Goal: Task Accomplishment & Management: Use online tool/utility

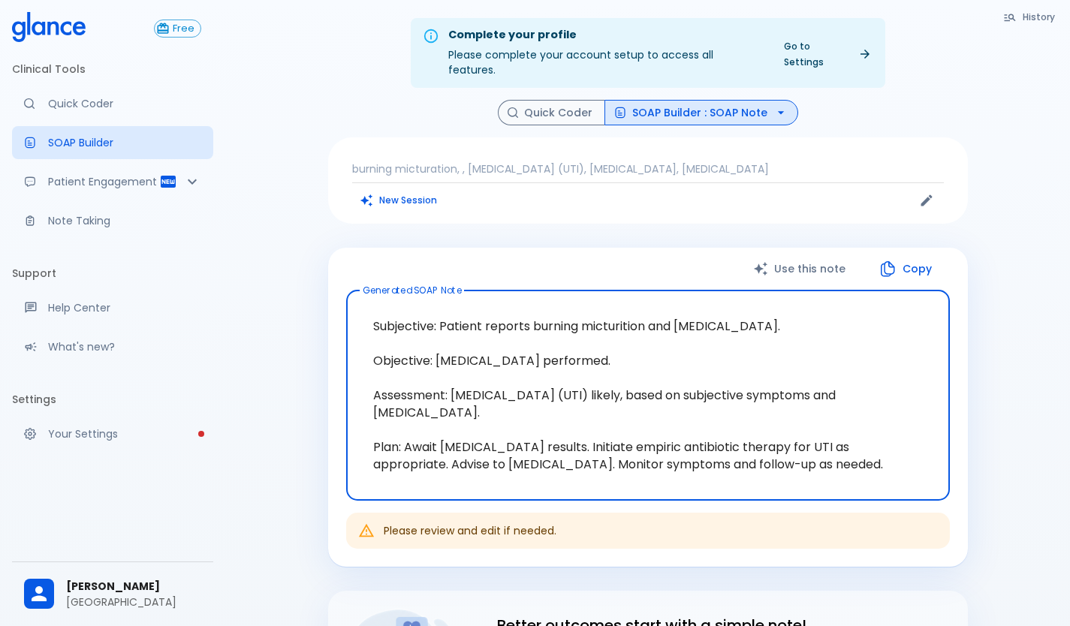
click at [547, 358] on textarea "Subjective: Patient reports burning micturition and [MEDICAL_DATA]. Objective: …" at bounding box center [648, 395] width 583 height 185
drag, startPoint x: 858, startPoint y: 454, endPoint x: 337, endPoint y: 285, distance: 547.7
click at [337, 285] on div "Use this note Copy Generated SOAP Note Subjective: Patient reports burning mict…" at bounding box center [648, 407] width 640 height 319
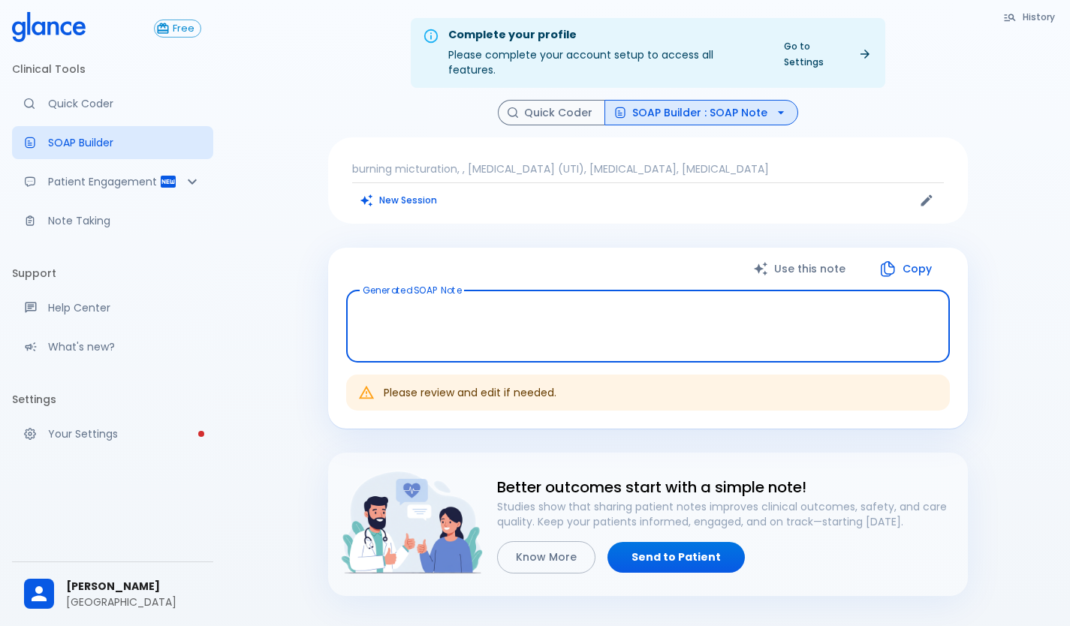
click at [477, 231] on div "History Quick Coder SOAP Builder : SOAP Note burning micturation, , [MEDICAL_DA…" at bounding box center [648, 348] width 676 height 497
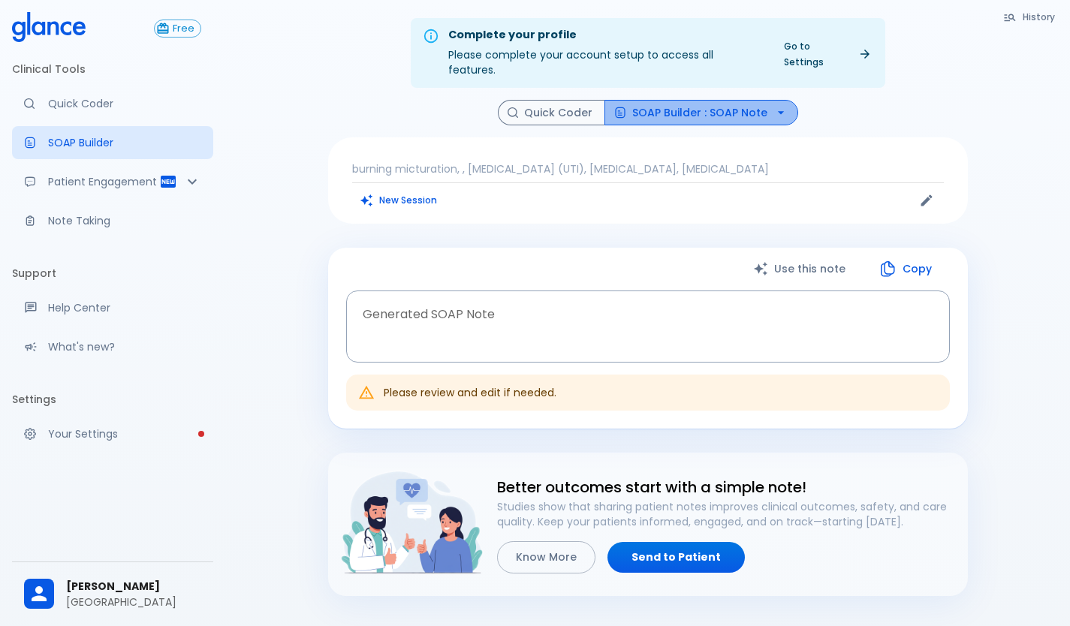
click at [783, 105] on icon "button" at bounding box center [781, 112] width 15 height 15
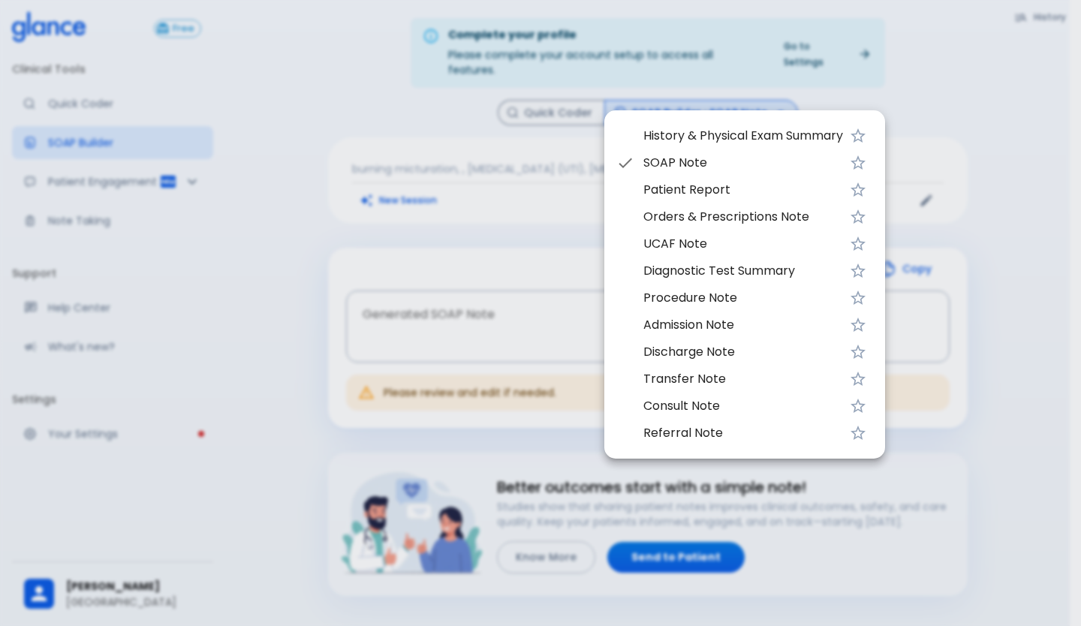
click at [670, 243] on span "UCAF Note" at bounding box center [744, 244] width 200 height 18
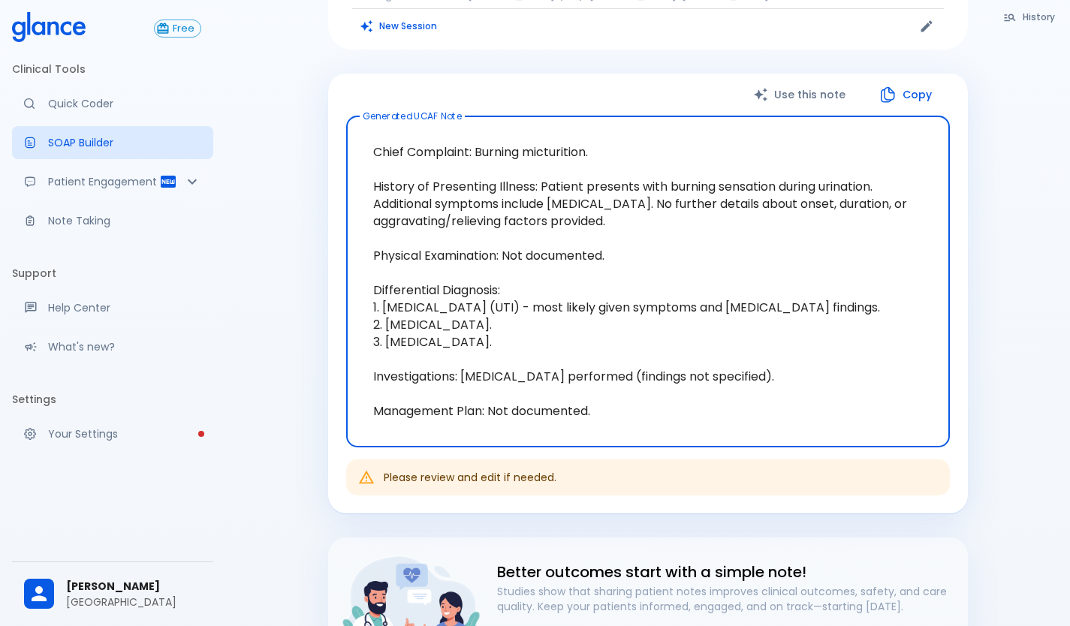
scroll to position [127, 0]
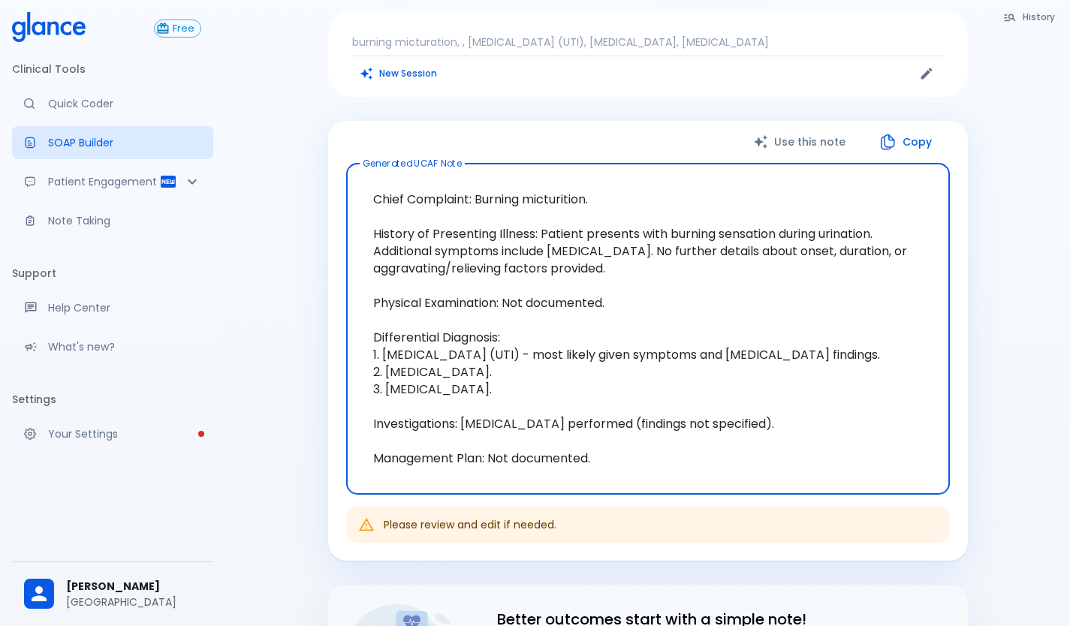
click at [1027, 18] on button "History" at bounding box center [1030, 17] width 68 height 22
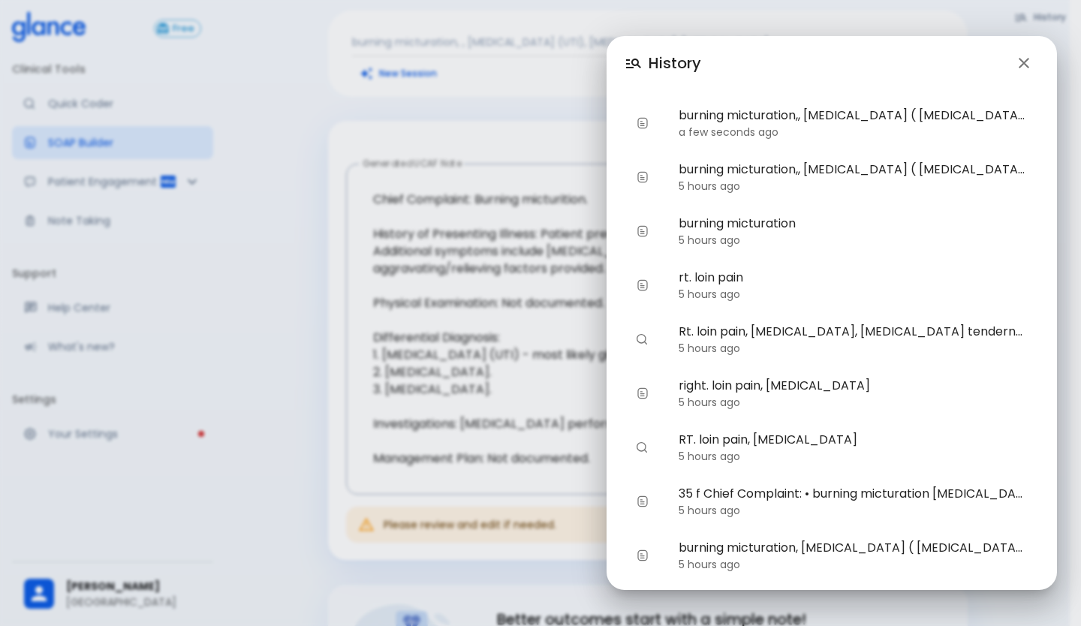
drag, startPoint x: 922, startPoint y: 122, endPoint x: 273, endPoint y: 379, distance: 697.8
click at [273, 379] on div "History burning micturation,, [MEDICAL_DATA] ( [MEDICAL_DATA]), [MEDICAL_DATA],…" at bounding box center [540, 313] width 1081 height 626
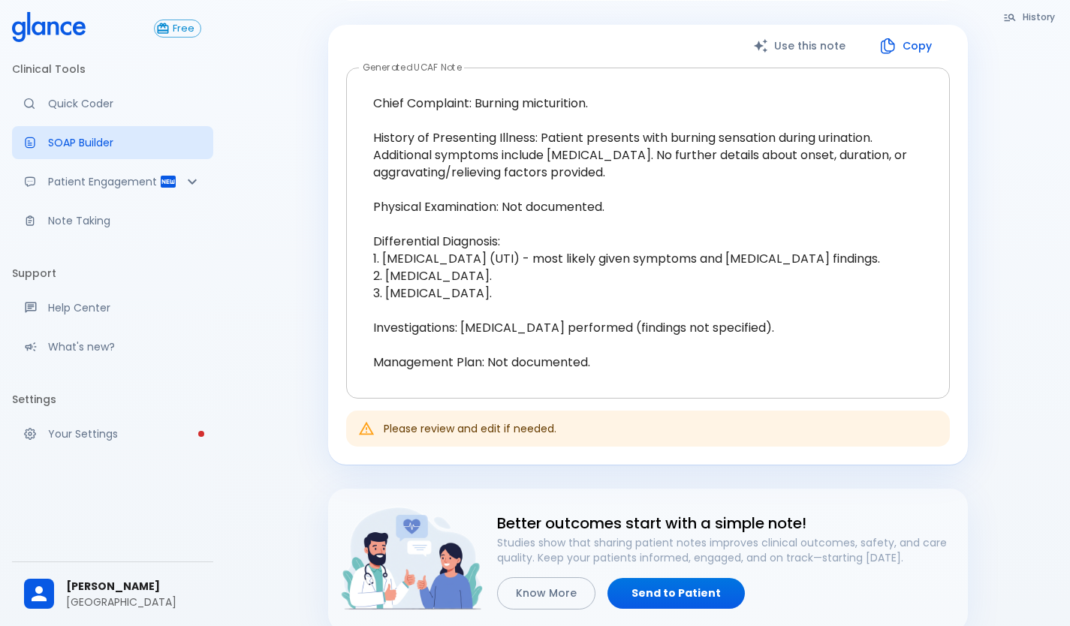
scroll to position [225, 0]
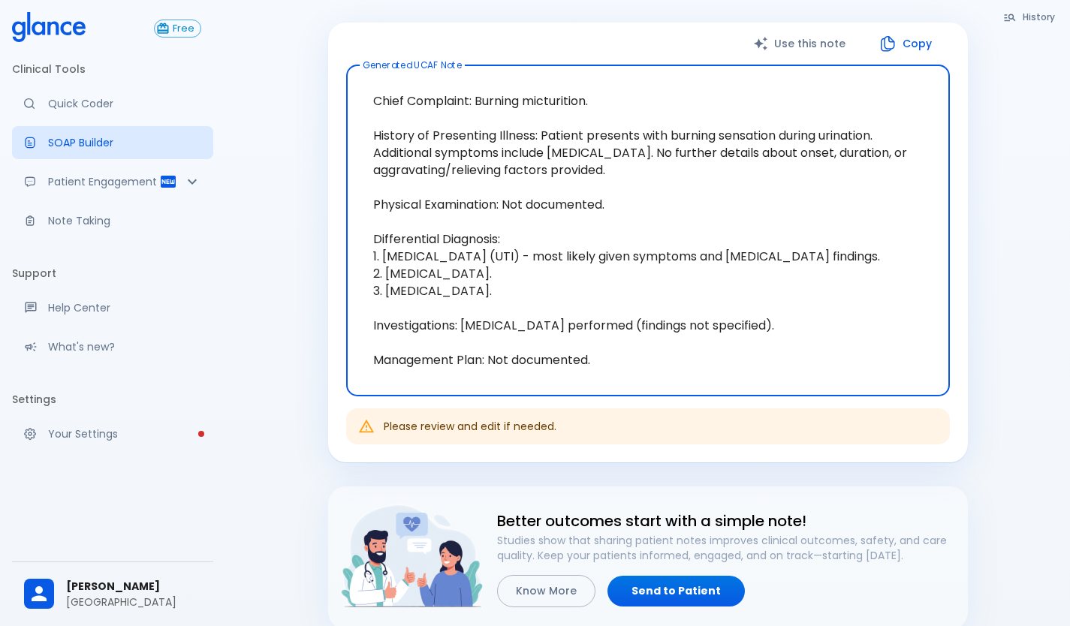
drag, startPoint x: 582, startPoint y: 348, endPoint x: 377, endPoint y: 71, distance: 344.1
click at [377, 77] on textarea "Chief Complaint: Burning micturition. History of Presenting Illness: Patient pr…" at bounding box center [648, 230] width 583 height 306
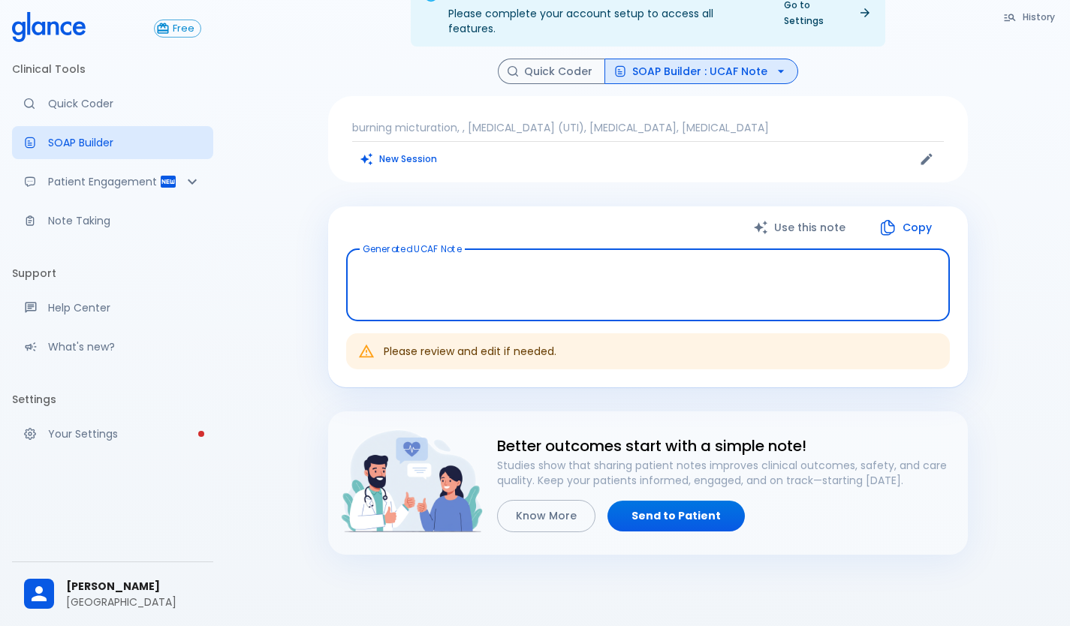
scroll to position [0, 0]
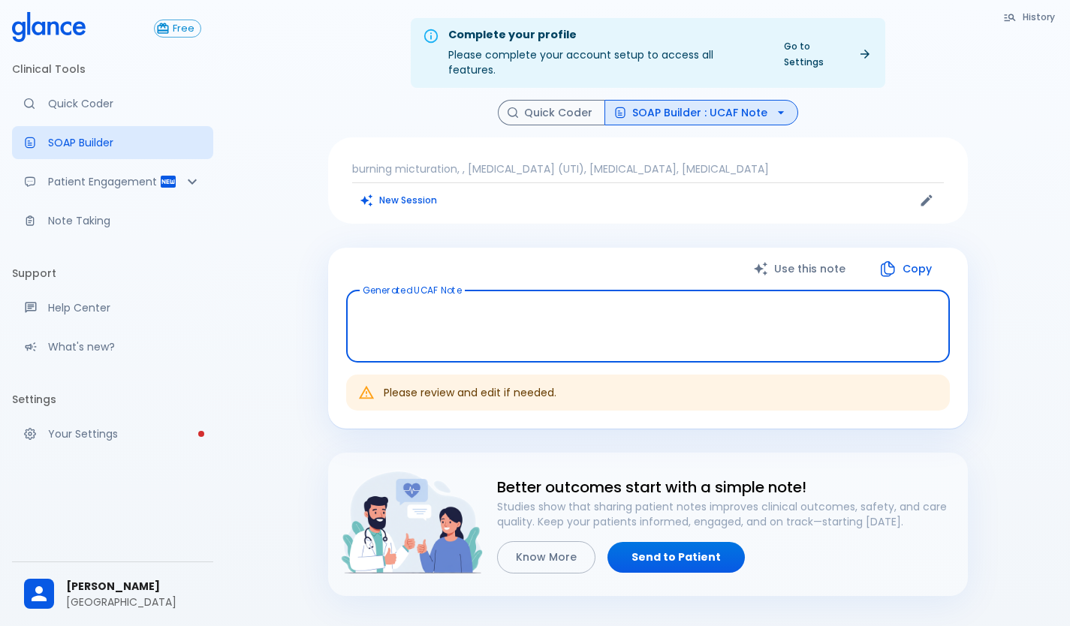
click at [728, 161] on p "burning micturation, , [MEDICAL_DATA] (UTI), [MEDICAL_DATA], [MEDICAL_DATA]" at bounding box center [648, 168] width 592 height 15
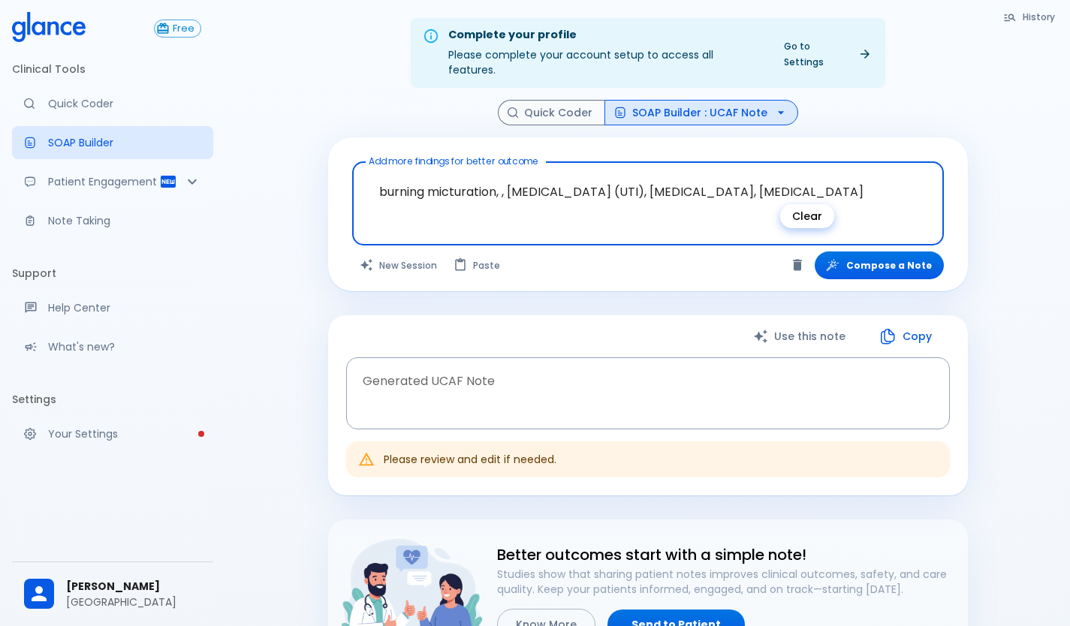
click at [802, 260] on icon "Clear" at bounding box center [797, 265] width 9 height 11
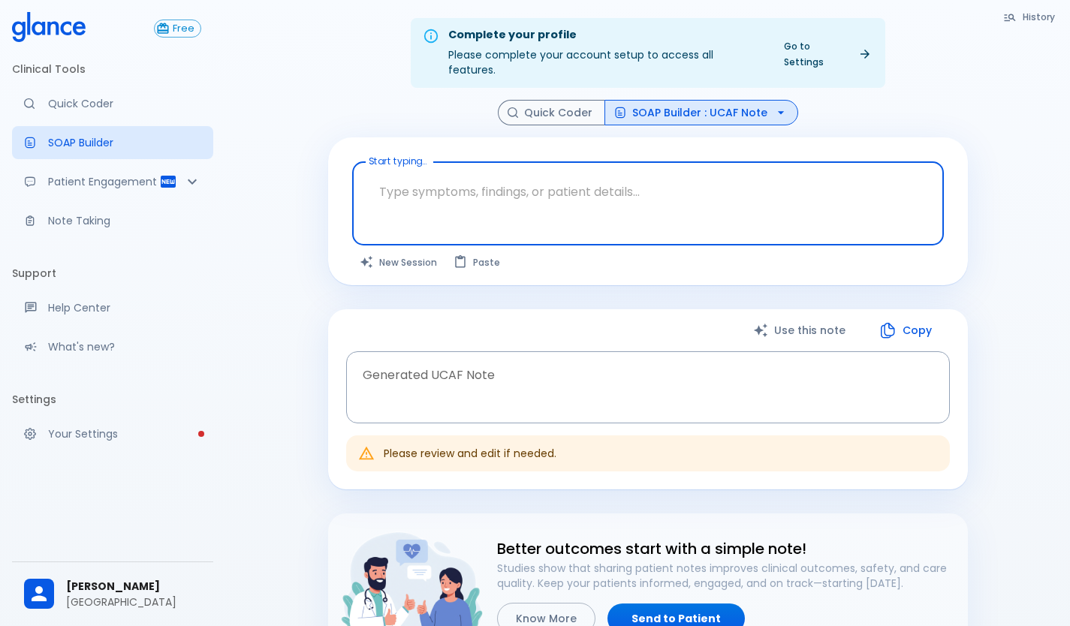
click at [424, 180] on textarea at bounding box center [648, 191] width 571 height 47
click at [431, 190] on textarea at bounding box center [648, 191] width 571 height 47
click at [442, 231] on div "Start typing... x Start typing... The query was updated. Click Compose a Note t…" at bounding box center [648, 211] width 640 height 148
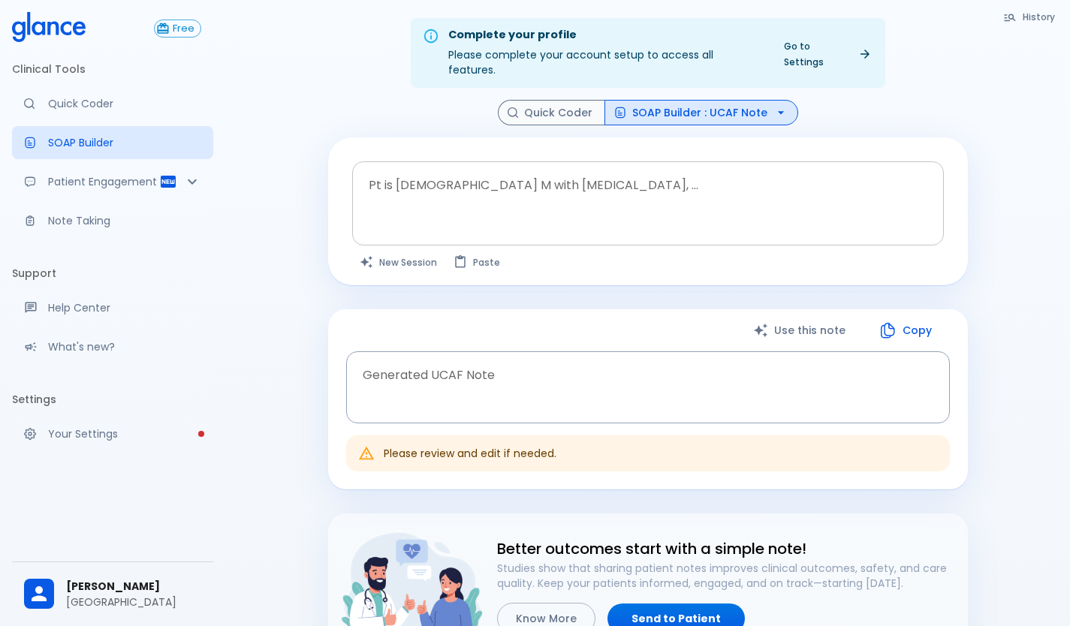
click at [469, 188] on textarea at bounding box center [648, 191] width 571 height 47
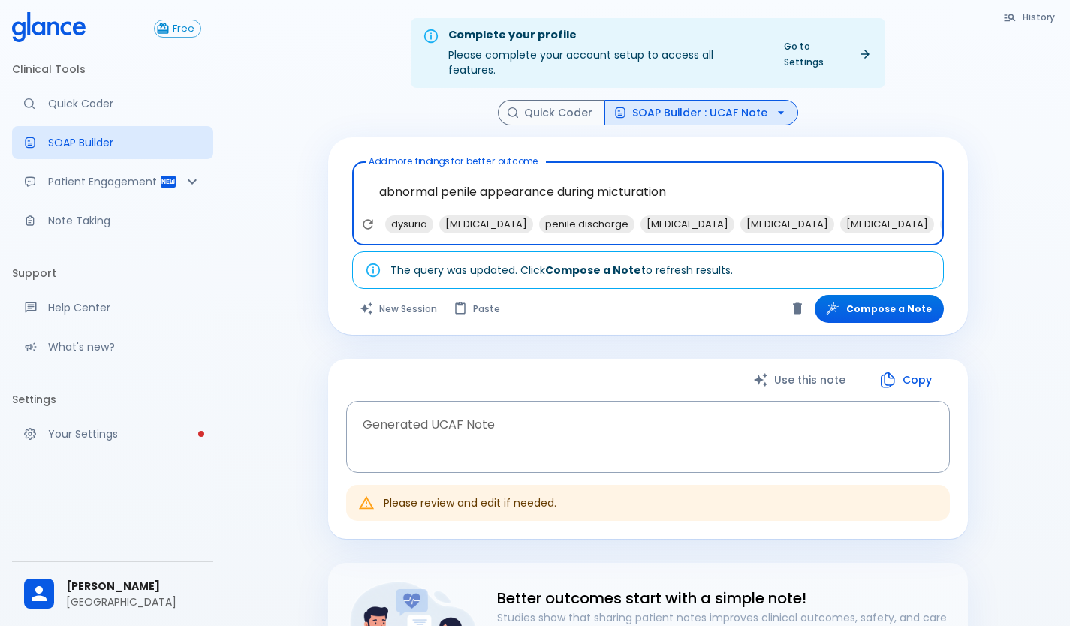
drag, startPoint x: 686, startPoint y: 175, endPoint x: 557, endPoint y: 172, distance: 128.5
click at [557, 172] on textarea "abnormal penile appearance during micturation" at bounding box center [648, 191] width 571 height 47
type textarea "abnormal penile appearance"
drag, startPoint x: 566, startPoint y: 183, endPoint x: 362, endPoint y: 175, distance: 204.4
click at [360, 175] on div "abnormal penile appearance x [MEDICAL_DATA] [MEDICAL_DATA] [MEDICAL_DATA] [MEDI…" at bounding box center [648, 203] width 592 height 84
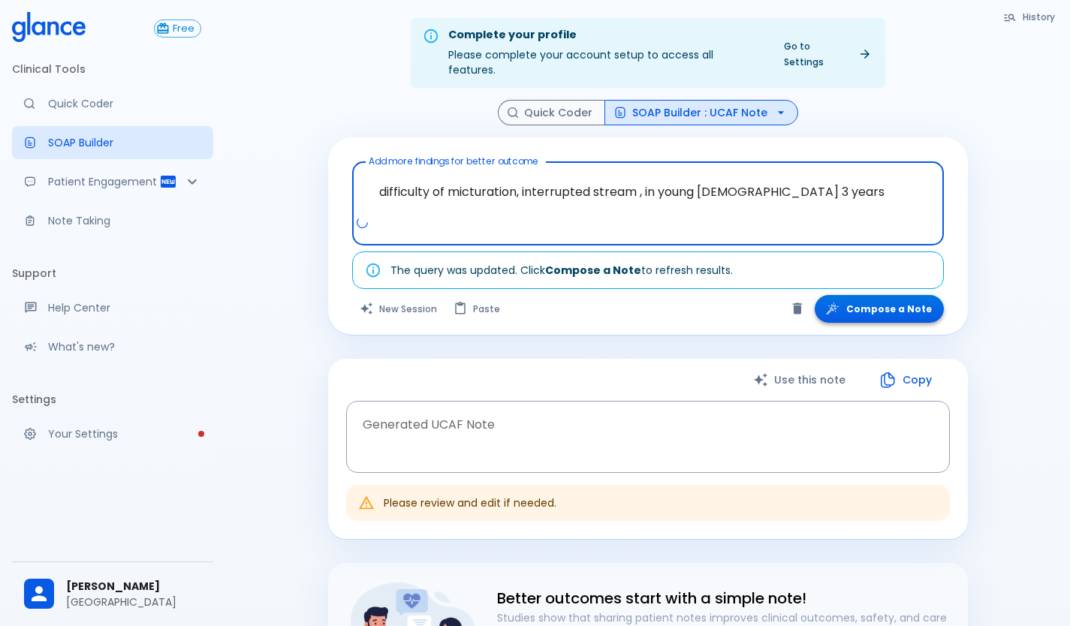
type textarea "difficulty of micturation, interrupted stream , in young [DEMOGRAPHIC_DATA] 3 y…"
click at [889, 295] on button "Compose a Note" at bounding box center [879, 309] width 129 height 28
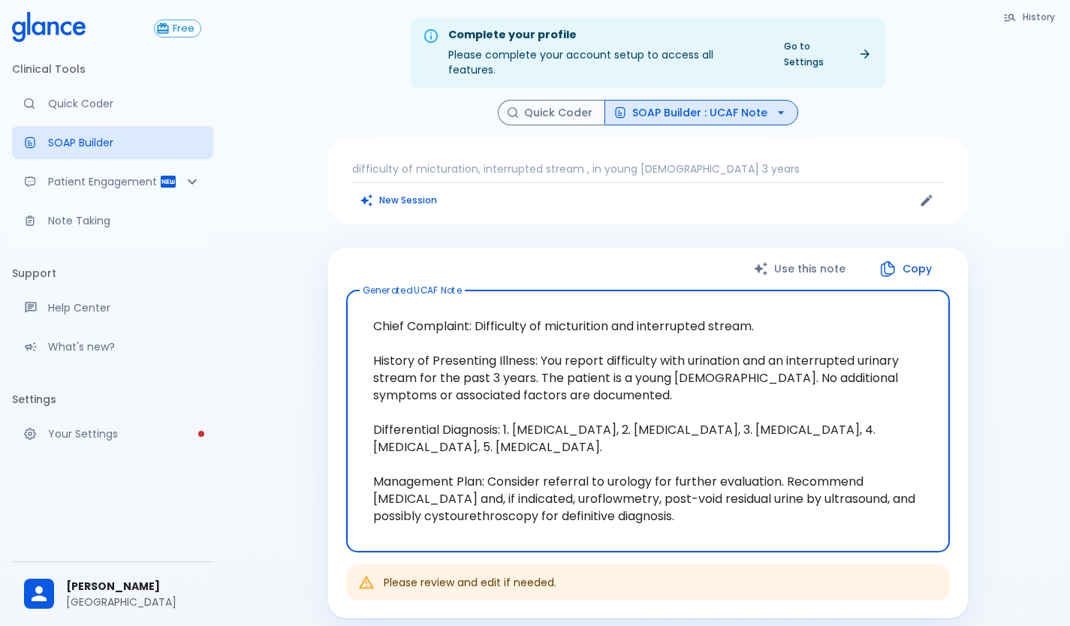
click at [715, 161] on p "difficulty of micturation, interrupted stream , in young [DEMOGRAPHIC_DATA] 3 y…" at bounding box center [648, 168] width 592 height 15
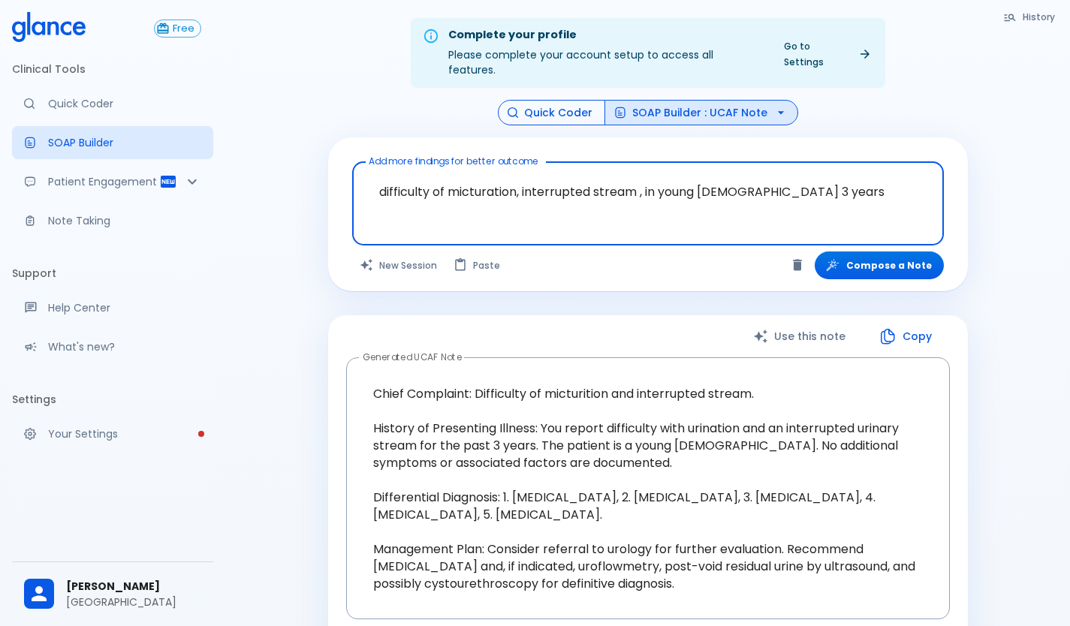
click at [553, 100] on button "Quick Coder" at bounding box center [551, 113] width 107 height 26
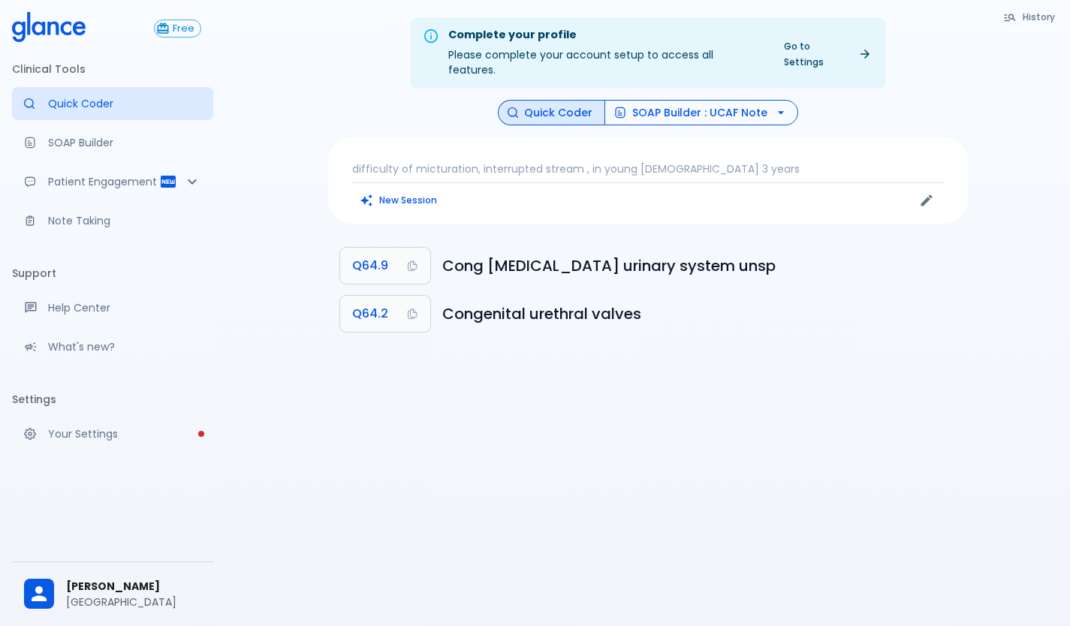
click at [704, 100] on button "SOAP Builder : UCAF Note" at bounding box center [702, 113] width 194 height 26
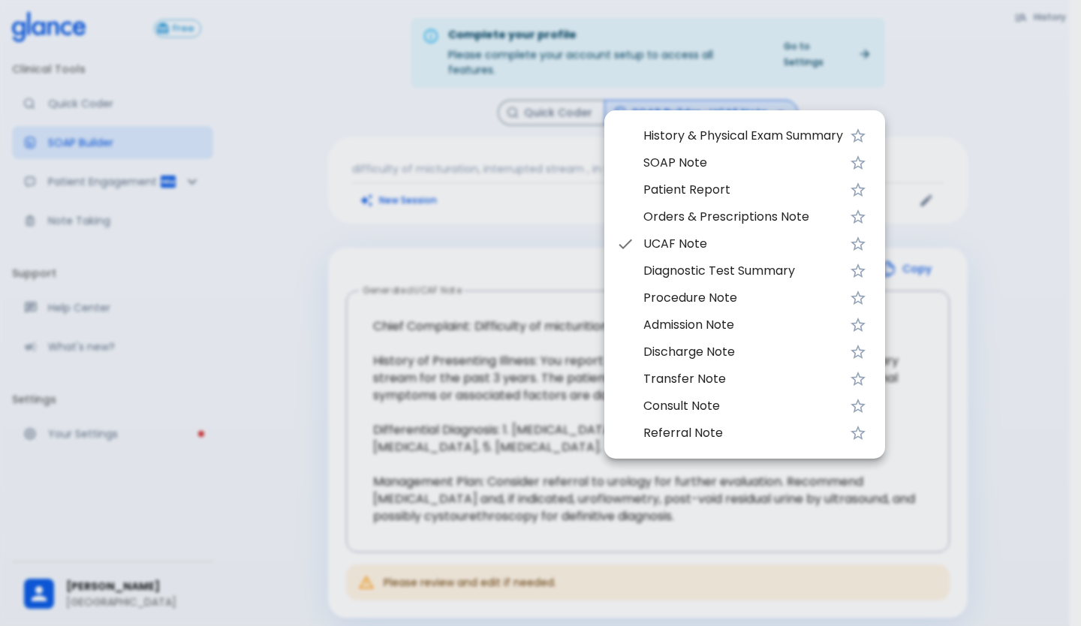
click at [686, 162] on span "SOAP Note" at bounding box center [744, 163] width 200 height 18
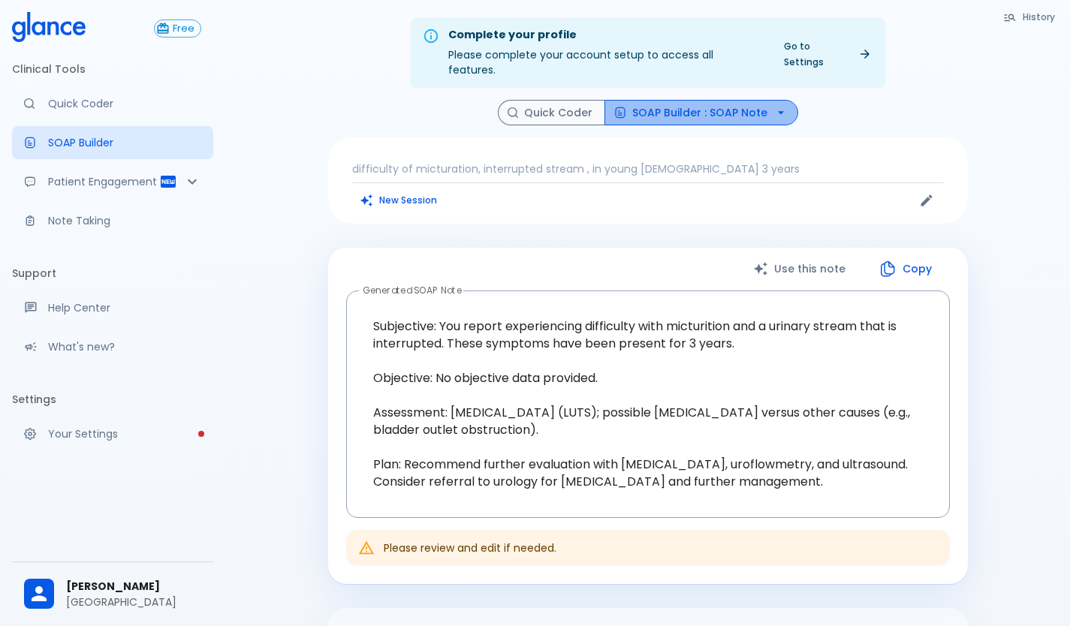
click at [778, 106] on button "SOAP Builder : SOAP Note" at bounding box center [702, 113] width 194 height 26
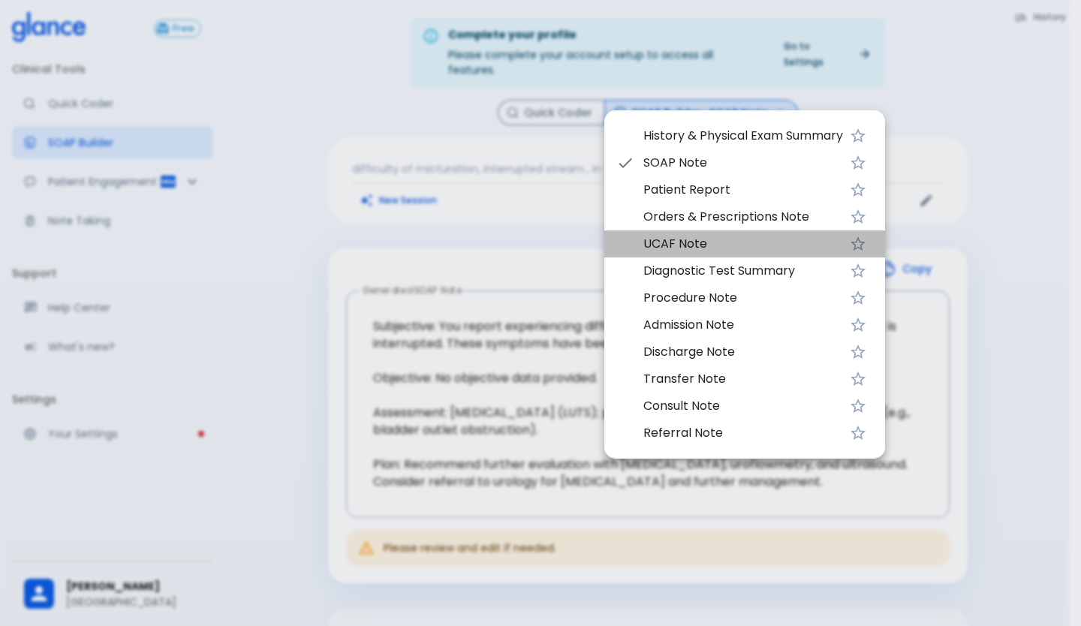
click at [675, 244] on span "UCAF Note" at bounding box center [744, 244] width 200 height 18
type textarea "Chief Complaint: Difficulty of micturition and interrupted stream. History of P…"
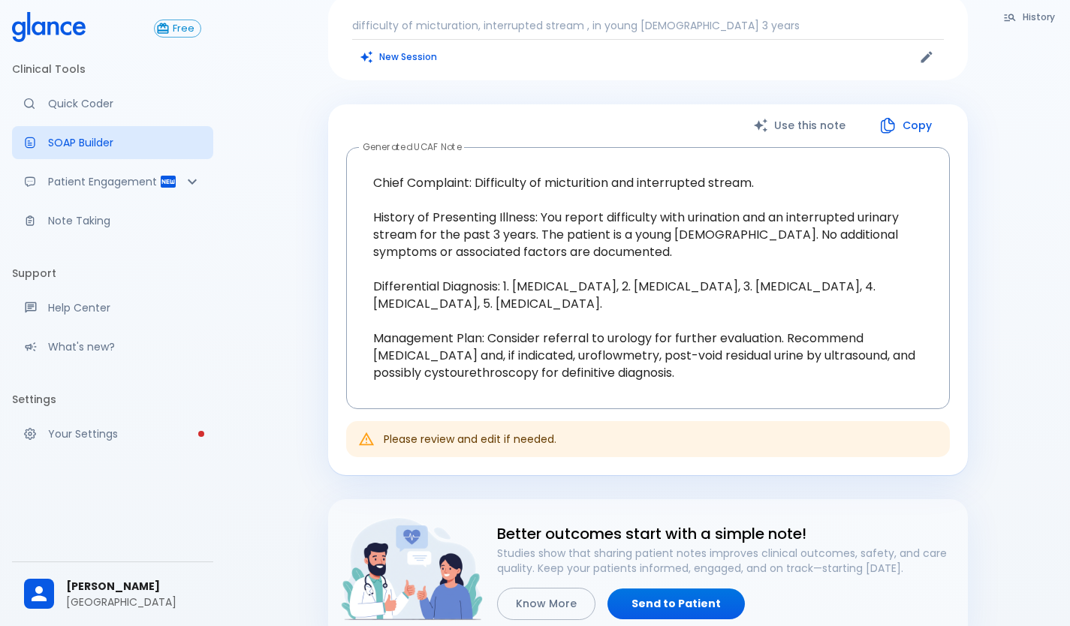
scroll to position [150, 0]
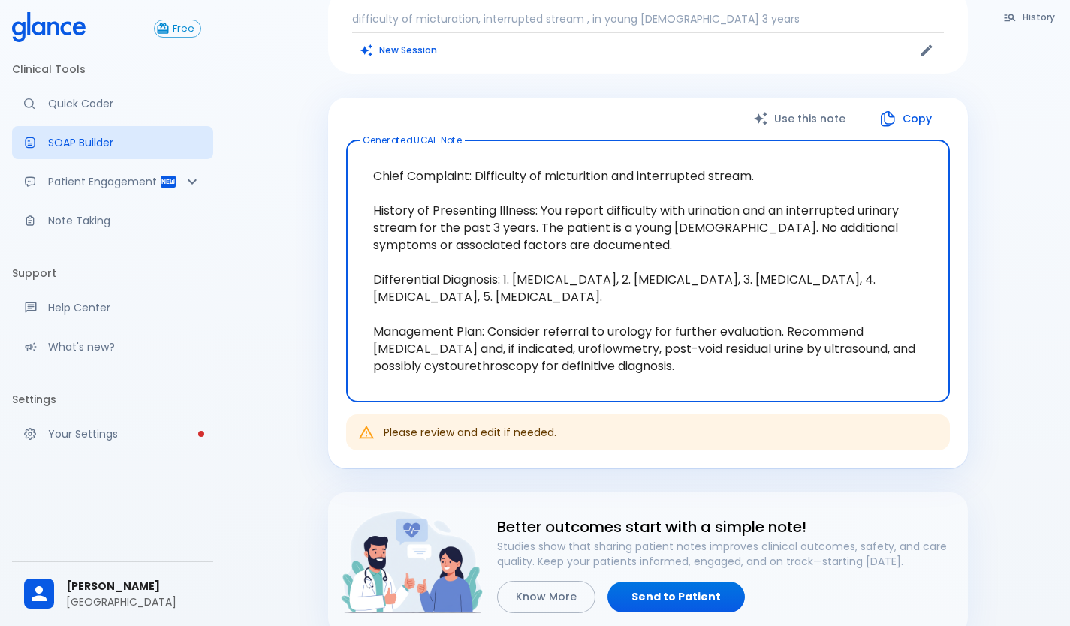
drag, startPoint x: 762, startPoint y: 161, endPoint x: 478, endPoint y: 168, distance: 283.9
click at [478, 168] on textarea "Chief Complaint: Difficulty of micturition and interrupted stream. History of P…" at bounding box center [648, 270] width 583 height 237
click at [765, 190] on textarea "Chief Complaint: Difficulty of micturition and interrupted stream. History of P…" at bounding box center [648, 270] width 583 height 237
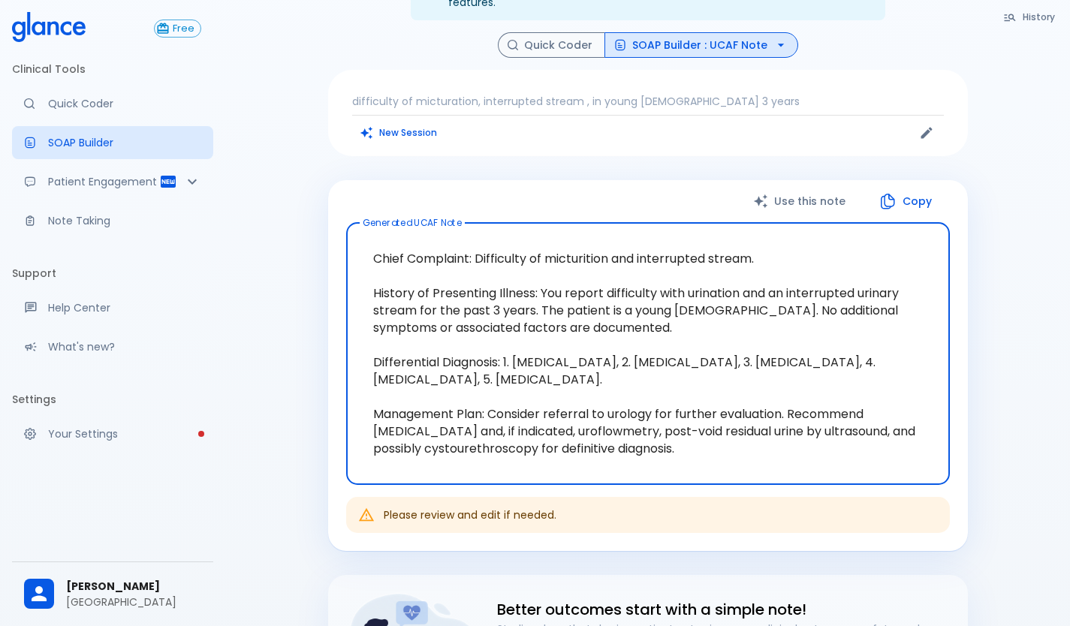
scroll to position [0, 0]
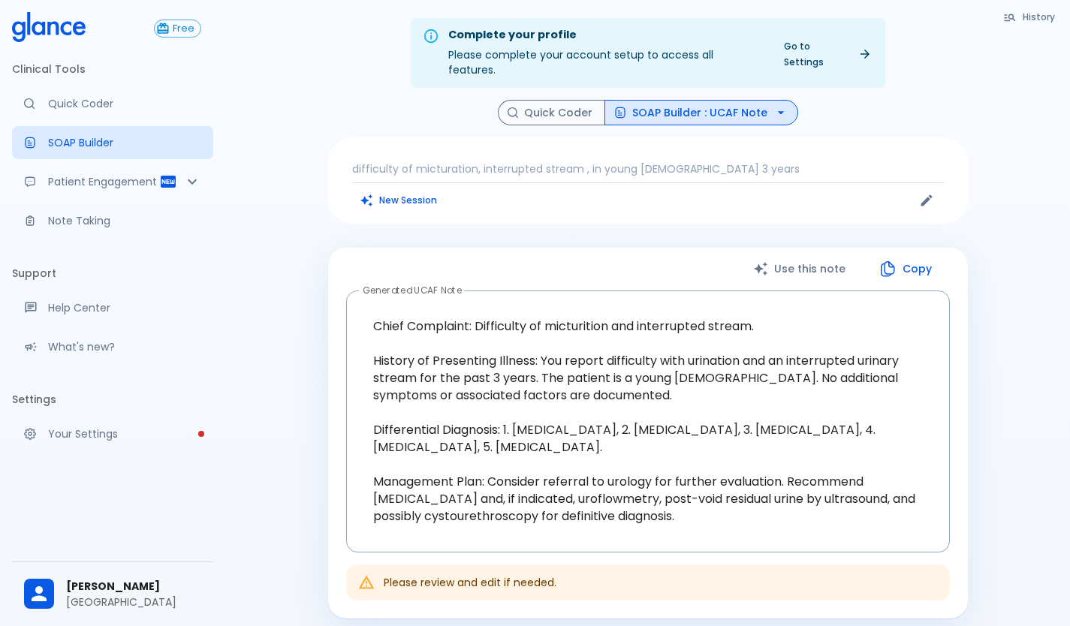
click at [530, 204] on div "difficulty of micturation, interrupted stream , in young [DEMOGRAPHIC_DATA] 3 y…" at bounding box center [648, 180] width 640 height 86
click at [717, 161] on p "difficulty of micturation, interrupted stream , in young [DEMOGRAPHIC_DATA] 3 y…" at bounding box center [648, 168] width 592 height 15
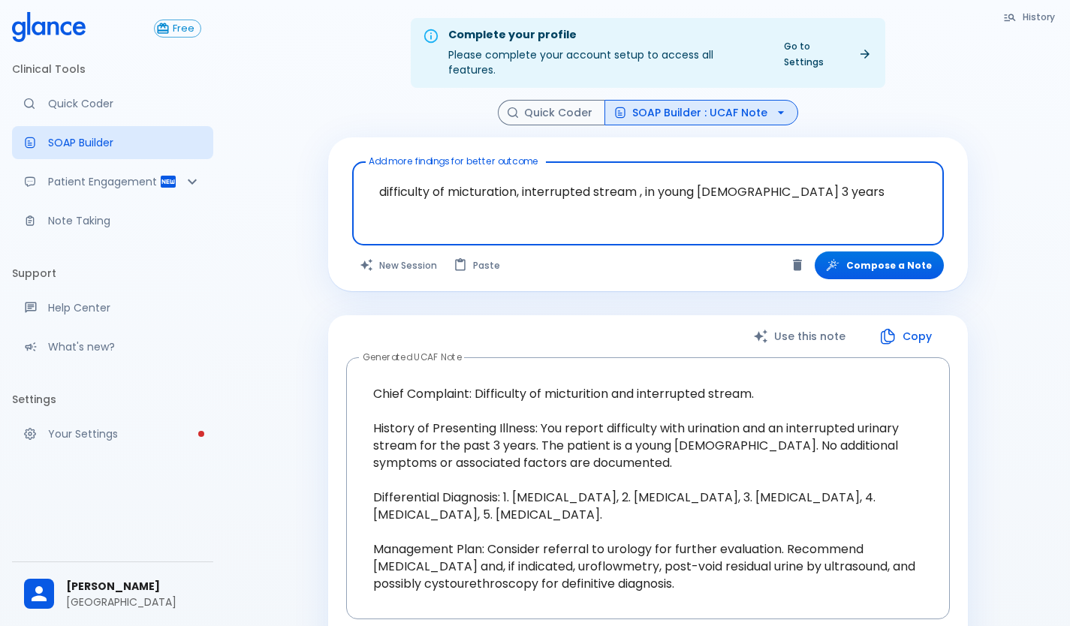
drag, startPoint x: 795, startPoint y: 177, endPoint x: 735, endPoint y: 178, distance: 59.3
click at [735, 178] on textarea "difficulty of micturation, interrupted stream , in young [DEMOGRAPHIC_DATA] 3 y…" at bounding box center [648, 191] width 571 height 47
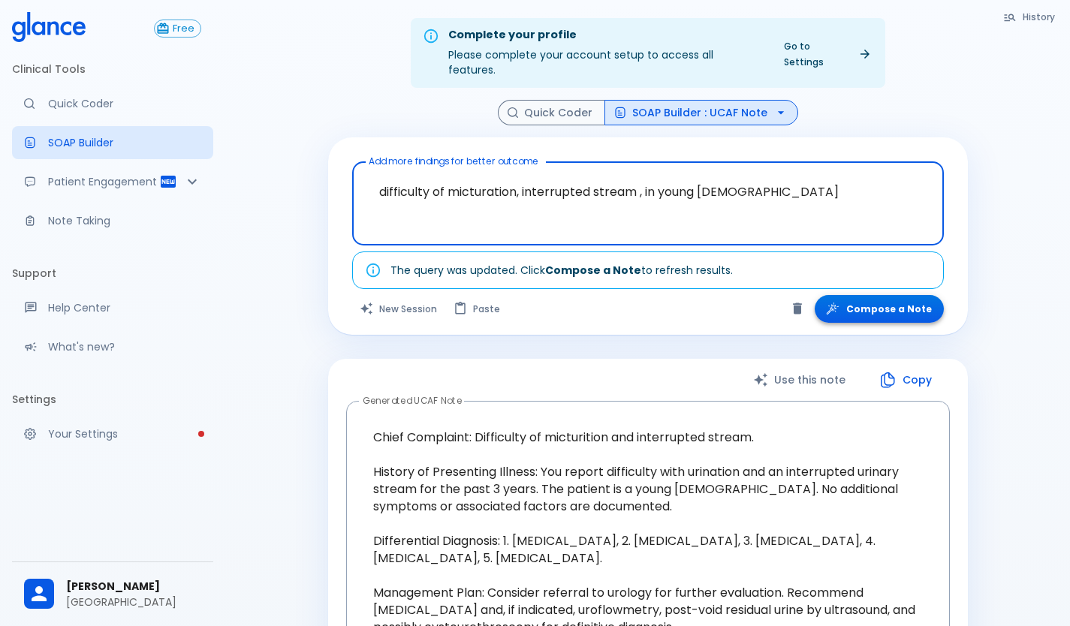
type textarea "difficulty of micturation, interrupted stream , in young [DEMOGRAPHIC_DATA]"
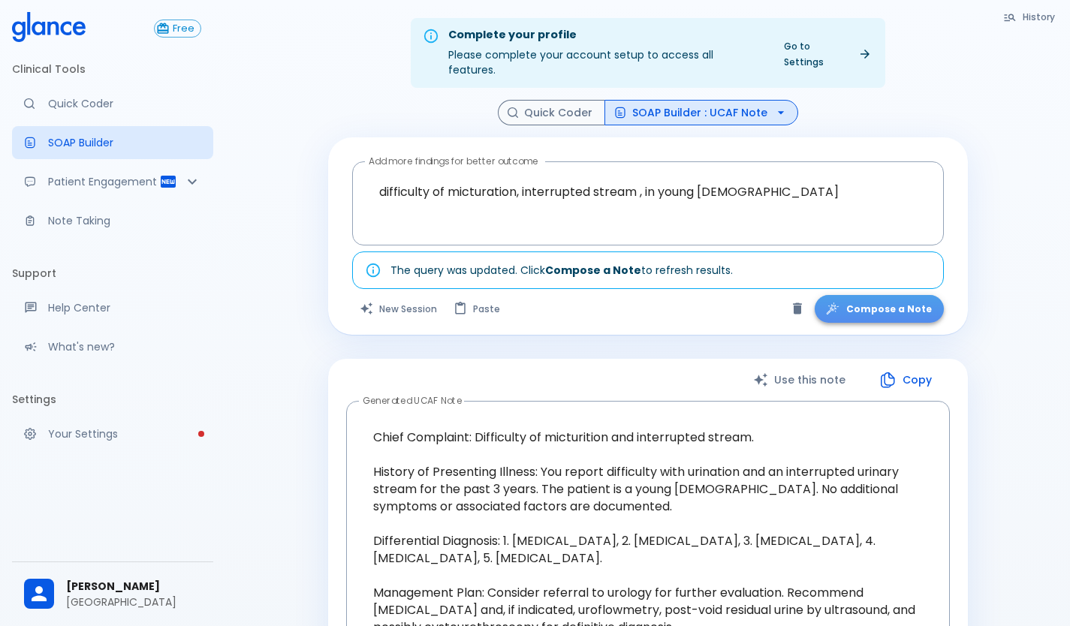
click at [893, 295] on button "Compose a Note" at bounding box center [879, 309] width 129 height 28
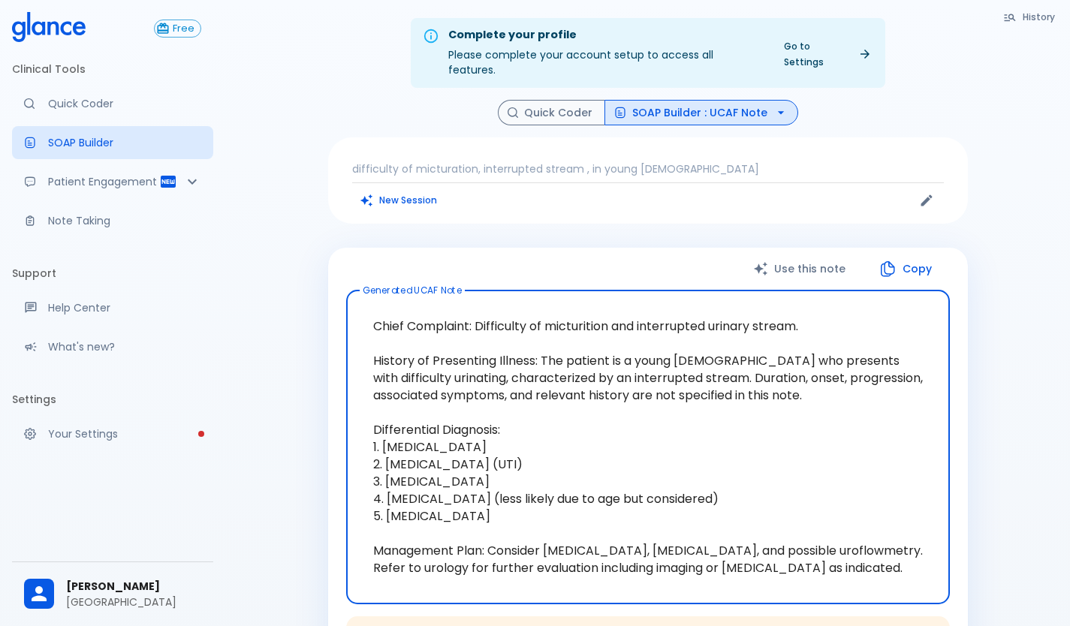
scroll to position [75, 0]
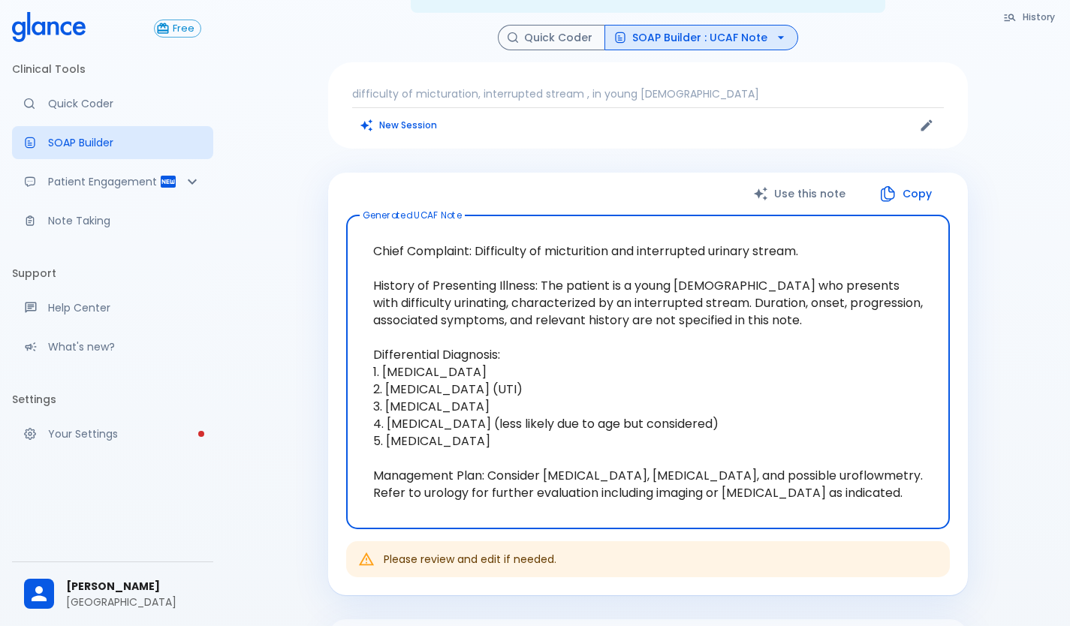
drag, startPoint x: 541, startPoint y: 270, endPoint x: 671, endPoint y: 282, distance: 130.5
click at [671, 282] on textarea "Chief Complaint: Difficulty of micturition and interrupted urinary stream. Hist…" at bounding box center [648, 372] width 583 height 289
click at [634, 348] on textarea "Chief Complaint: Difficulty of micturition and interrupted urinary stream. Hist…" at bounding box center [648, 372] width 583 height 289
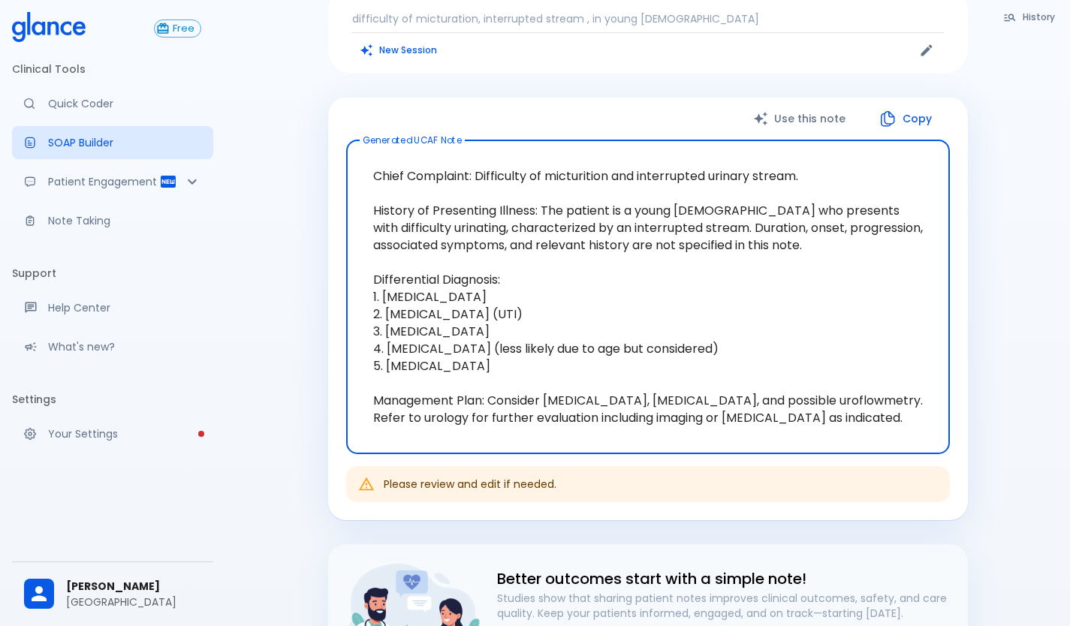
scroll to position [0, 0]
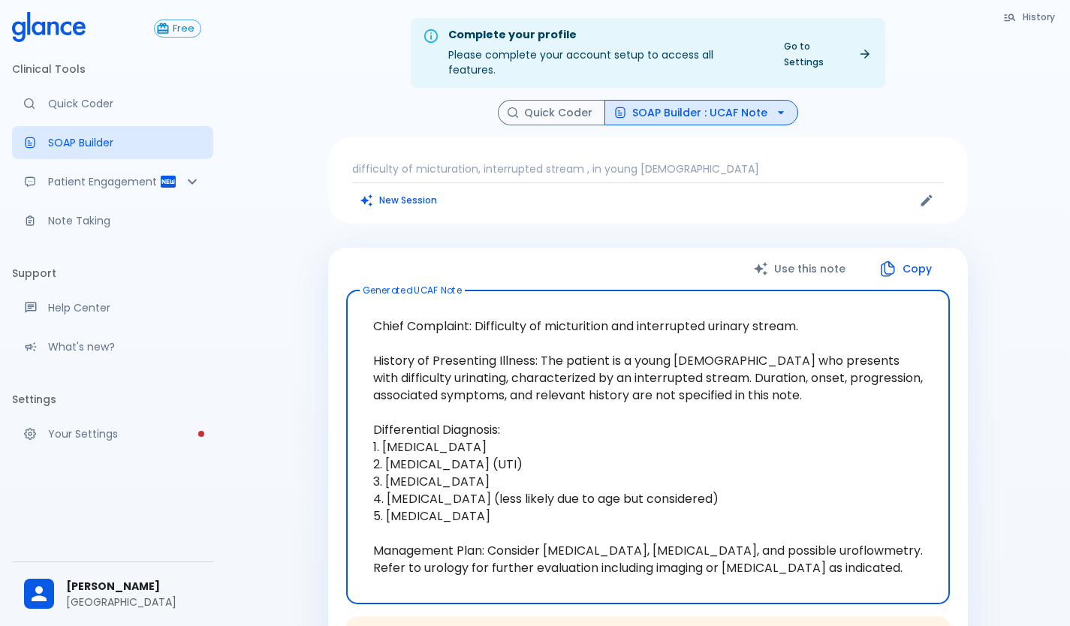
click at [674, 161] on p "difficulty of micturation, interrupted stream , in young [DEMOGRAPHIC_DATA]" at bounding box center [648, 168] width 592 height 15
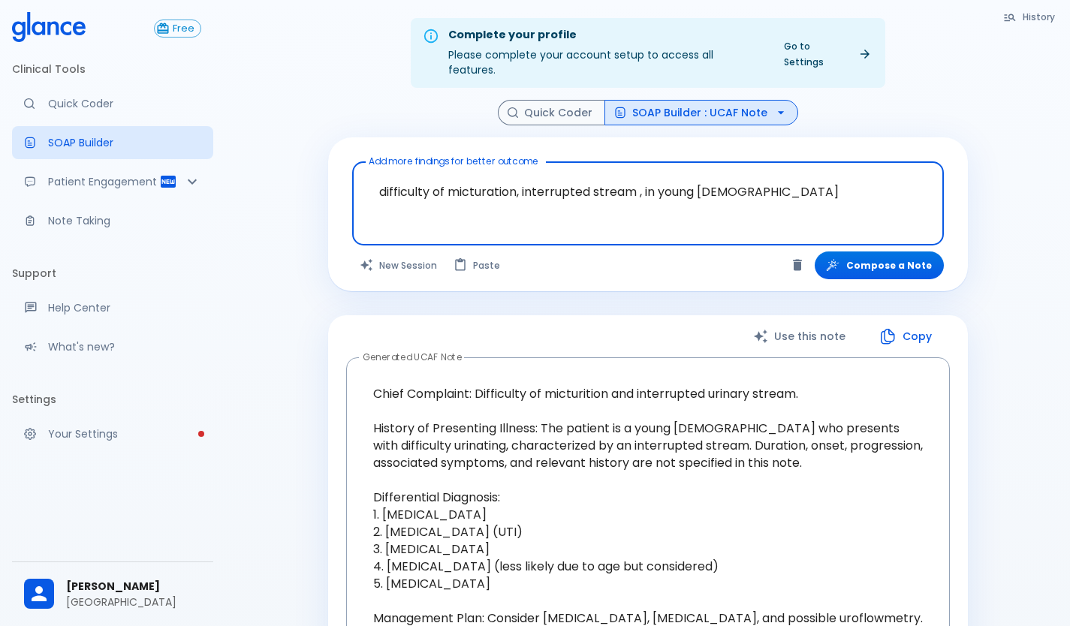
drag, startPoint x: 549, startPoint y: 211, endPoint x: 575, endPoint y: 208, distance: 26.5
click at [549, 216] on div at bounding box center [650, 229] width 586 height 27
drag, startPoint x: 747, startPoint y: 179, endPoint x: 374, endPoint y: 184, distance: 373.3
click at [374, 184] on textarea "difficulty of micturation, interrupted stream , in young [DEMOGRAPHIC_DATA]" at bounding box center [648, 191] width 571 height 47
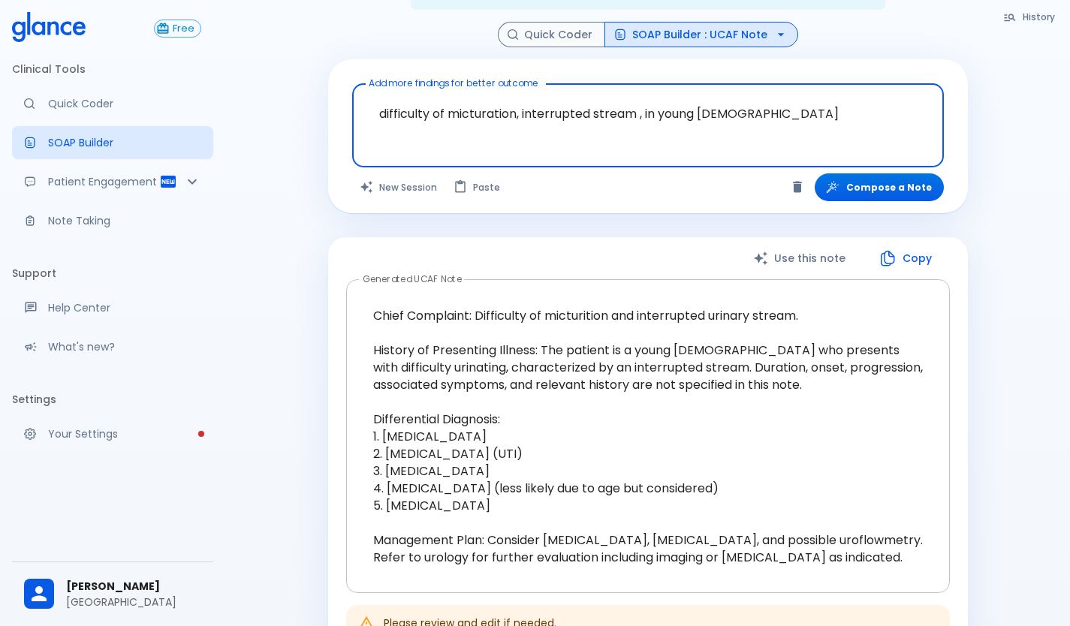
scroll to position [150, 0]
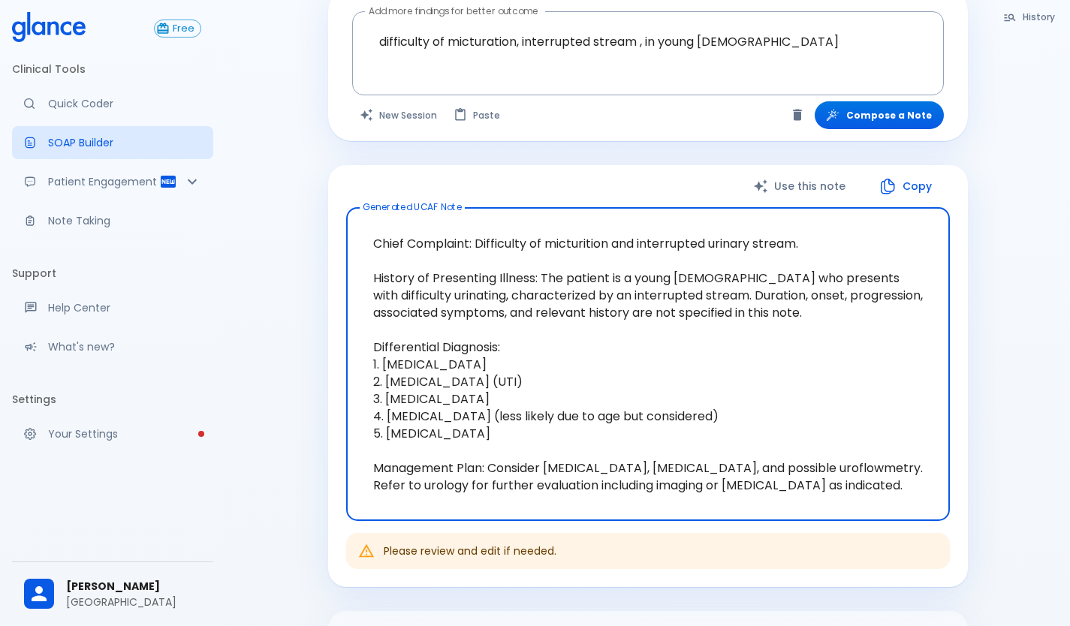
drag, startPoint x: 540, startPoint y: 264, endPoint x: 671, endPoint y: 281, distance: 132.6
click at [671, 281] on textarea "Chief Complaint: Difficulty of micturition and interrupted urinary stream. Hist…" at bounding box center [648, 364] width 583 height 289
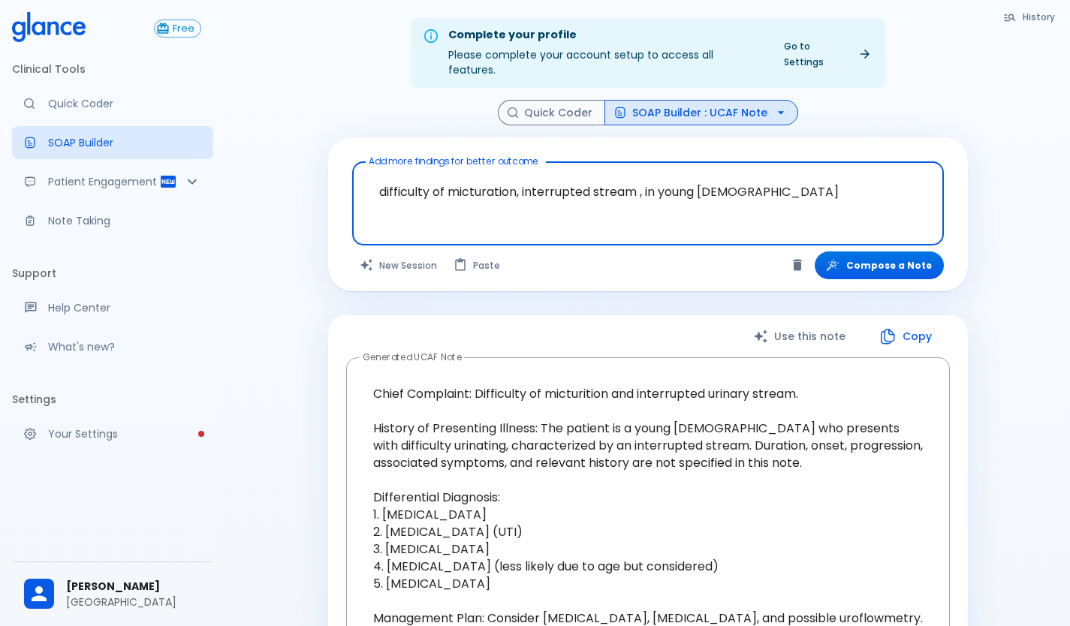
click at [758, 195] on textarea "difficulty of micturation, interrupted stream , in young [DEMOGRAPHIC_DATA]" at bounding box center [648, 191] width 571 height 47
click at [757, 183] on textarea "difficulty of micturation, interrupted stream , in young [DEMOGRAPHIC_DATA]" at bounding box center [648, 191] width 571 height 47
click at [802, 260] on icon "Clear" at bounding box center [797, 265] width 9 height 11
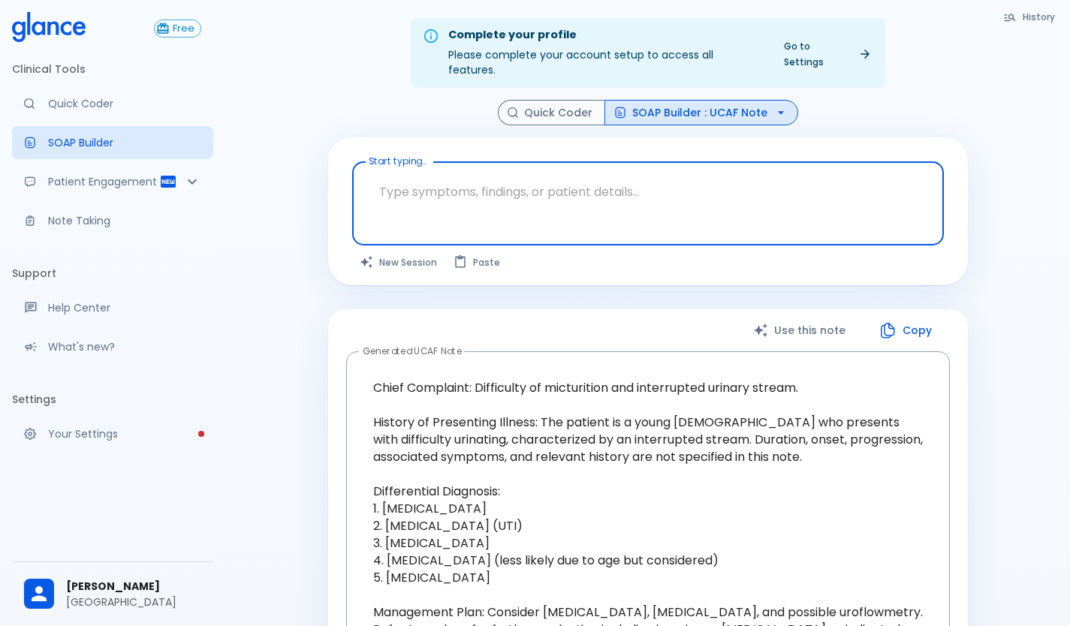
click at [599, 196] on textarea at bounding box center [648, 191] width 571 height 47
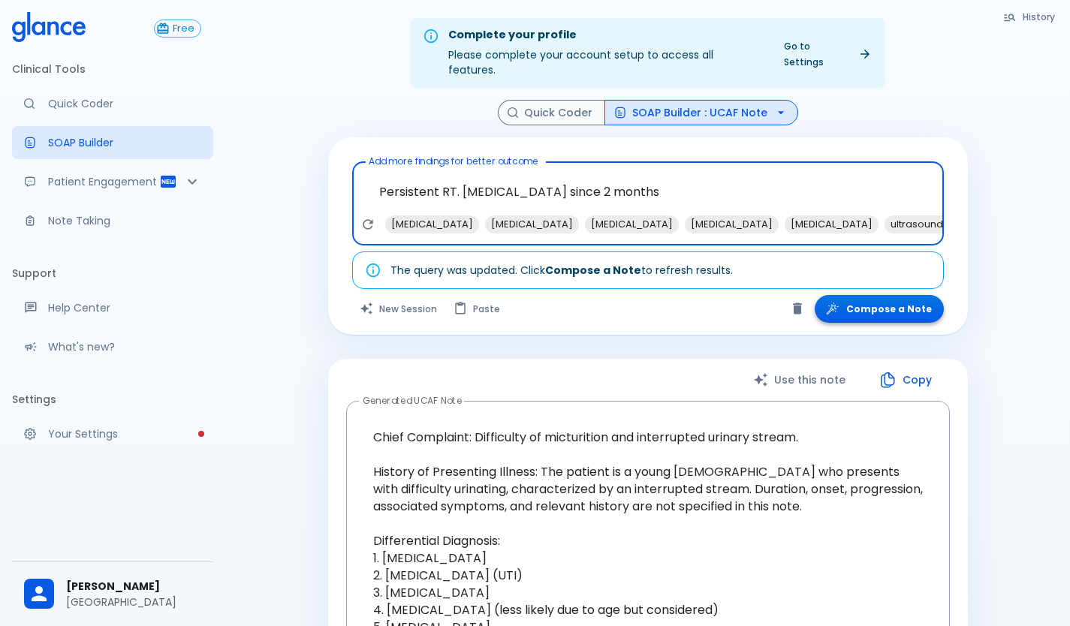
type textarea "Persistent RT. [MEDICAL_DATA] since 2 months"
click at [879, 296] on button "Compose a Note" at bounding box center [879, 309] width 129 height 28
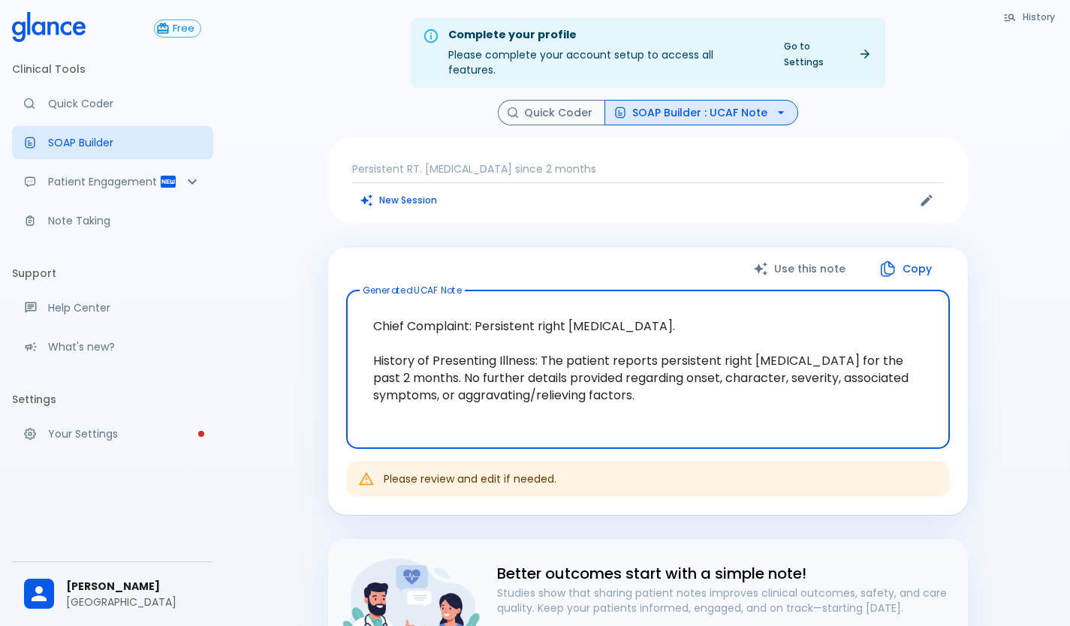
drag, startPoint x: 541, startPoint y: 345, endPoint x: 644, endPoint y: 399, distance: 116.2
click at [644, 399] on textarea "Chief Complaint: Persistent right [MEDICAL_DATA]. History of Presenting Illness…" at bounding box center [648, 370] width 583 height 134
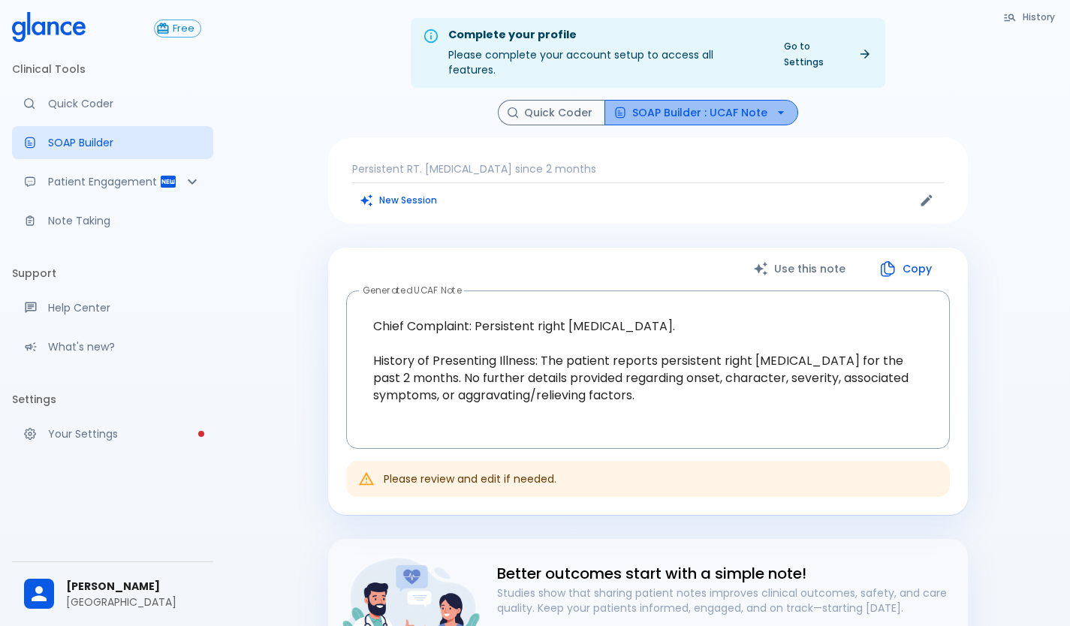
click at [774, 105] on icon "button" at bounding box center [781, 112] width 15 height 15
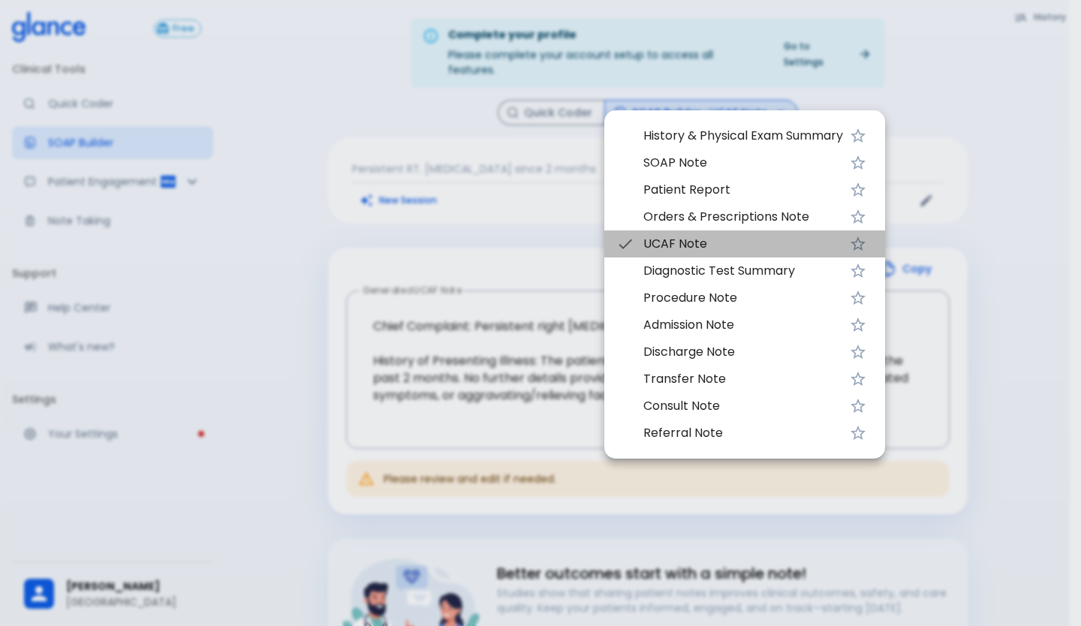
click at [677, 241] on span "UCAF Note" at bounding box center [744, 244] width 200 height 18
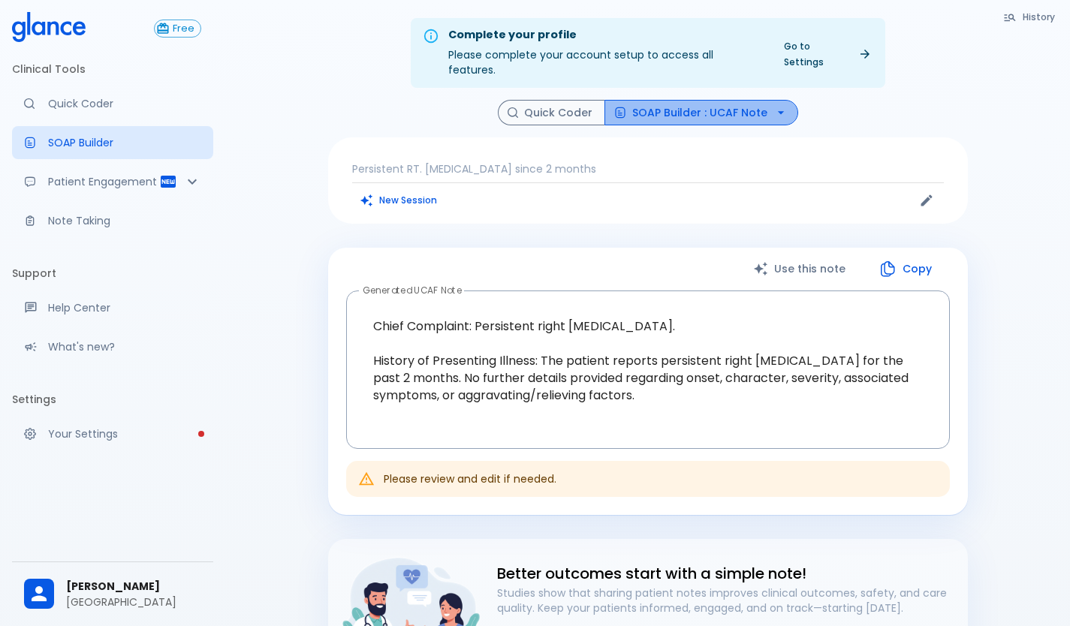
click at [786, 100] on button "SOAP Builder : UCAF Note" at bounding box center [702, 113] width 194 height 26
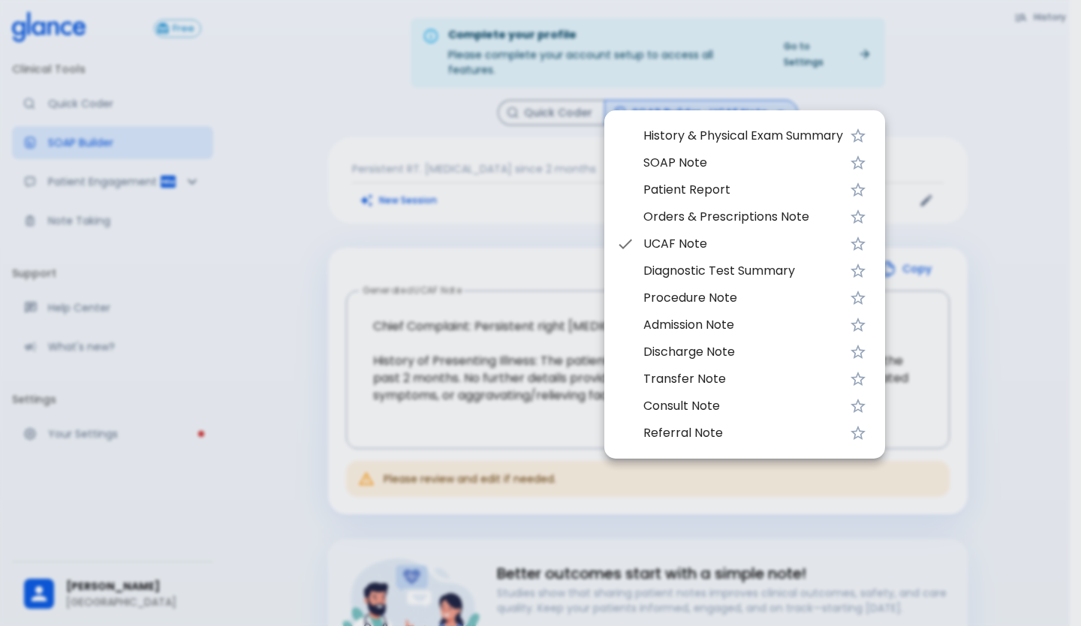
click at [664, 165] on span "SOAP Note" at bounding box center [744, 163] width 200 height 18
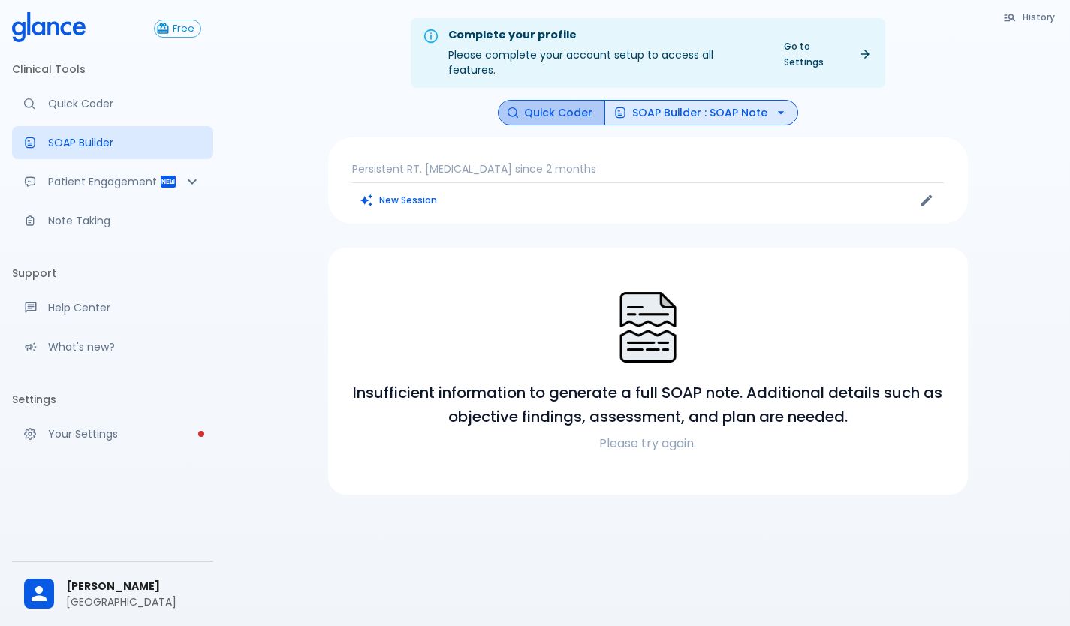
click at [559, 100] on button "Quick Coder" at bounding box center [551, 113] width 107 height 26
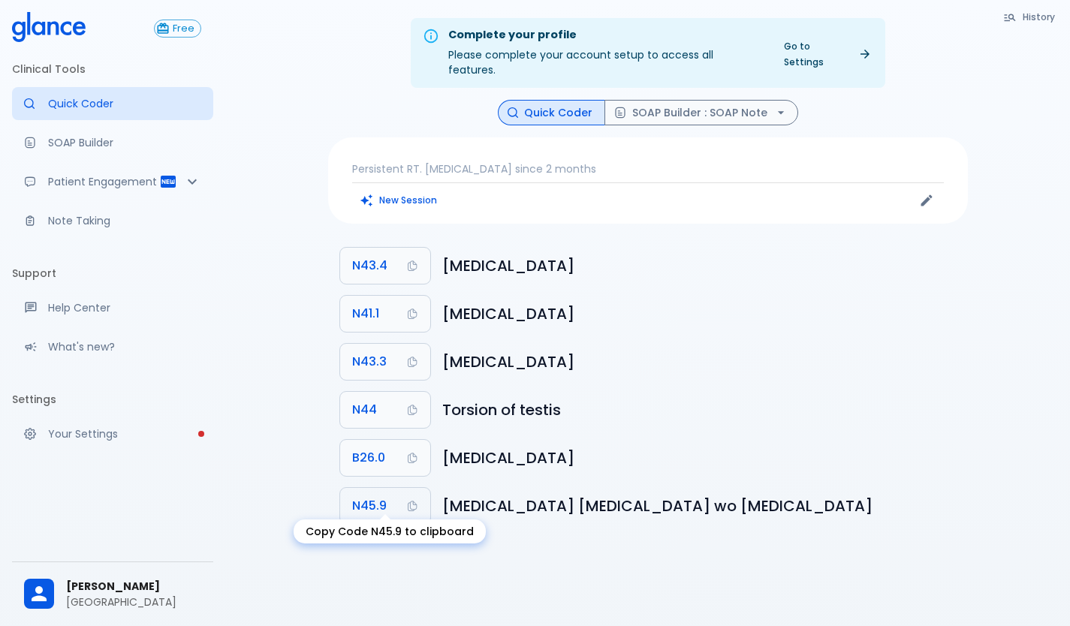
click at [384, 496] on span "N45.9" at bounding box center [369, 506] width 35 height 21
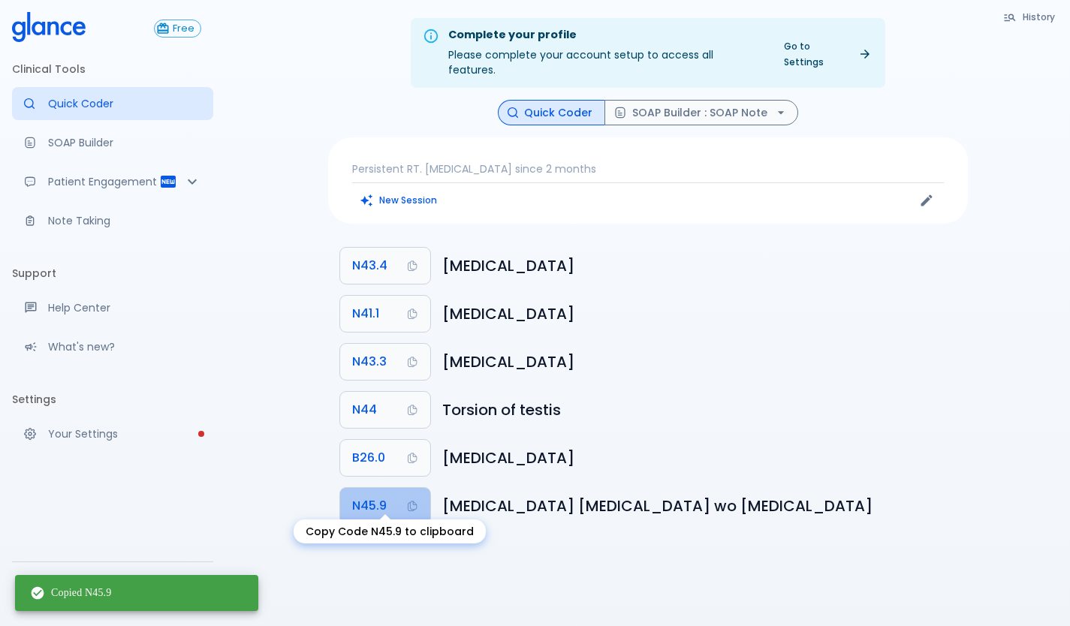
click at [384, 496] on span "N45.9" at bounding box center [369, 506] width 35 height 21
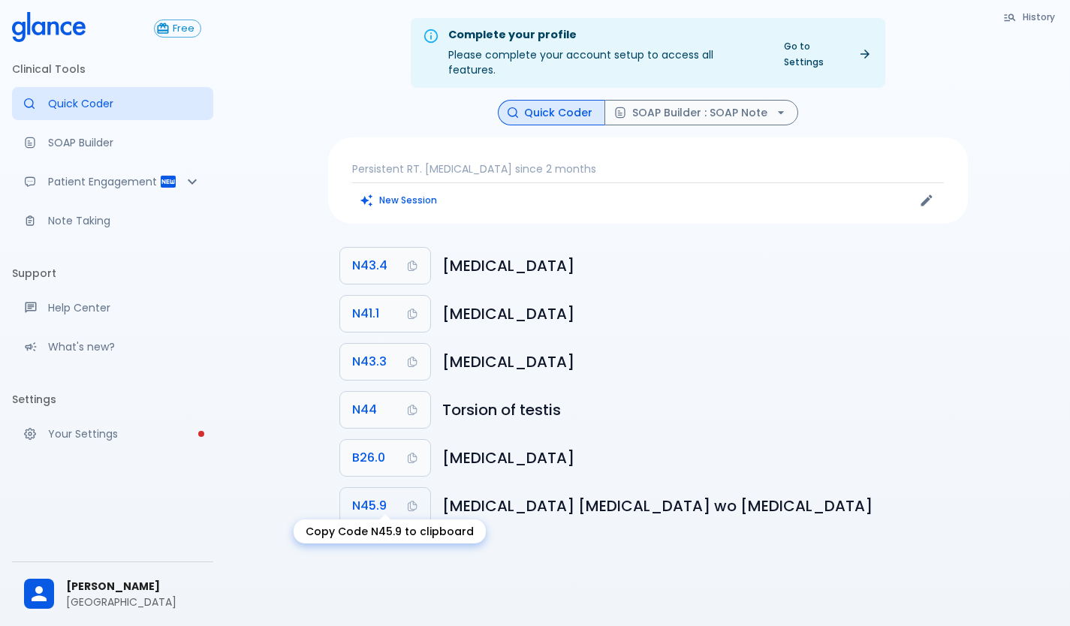
click at [381, 496] on span "N45.9" at bounding box center [369, 506] width 35 height 21
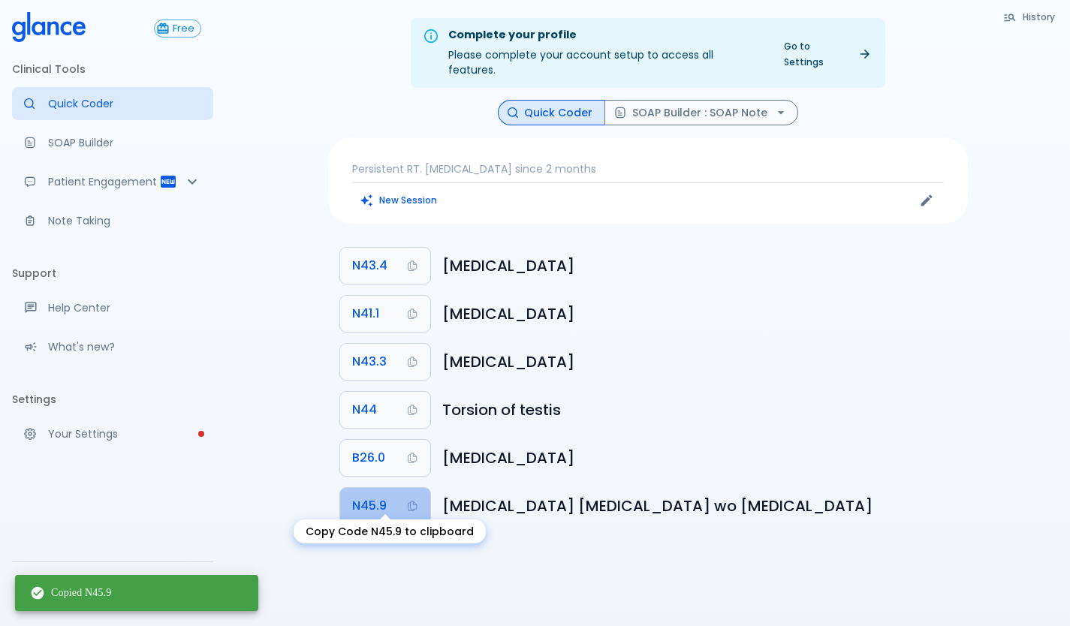
click at [381, 496] on span "N45.9" at bounding box center [369, 506] width 35 height 21
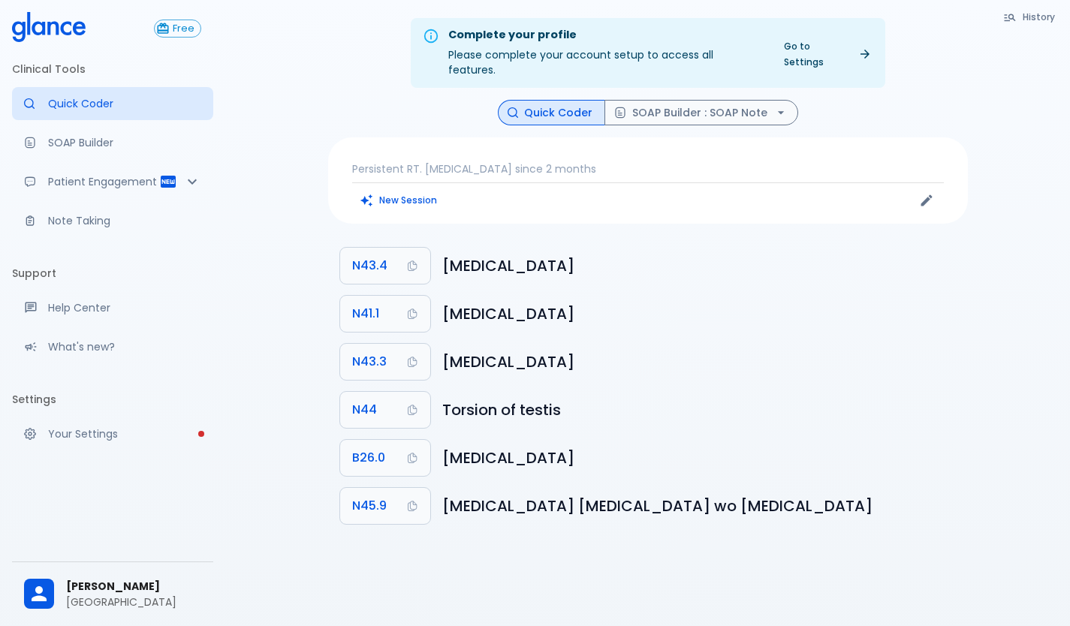
click at [578, 161] on p "Persistent RT. [MEDICAL_DATA] since 2 months" at bounding box center [648, 168] width 592 height 15
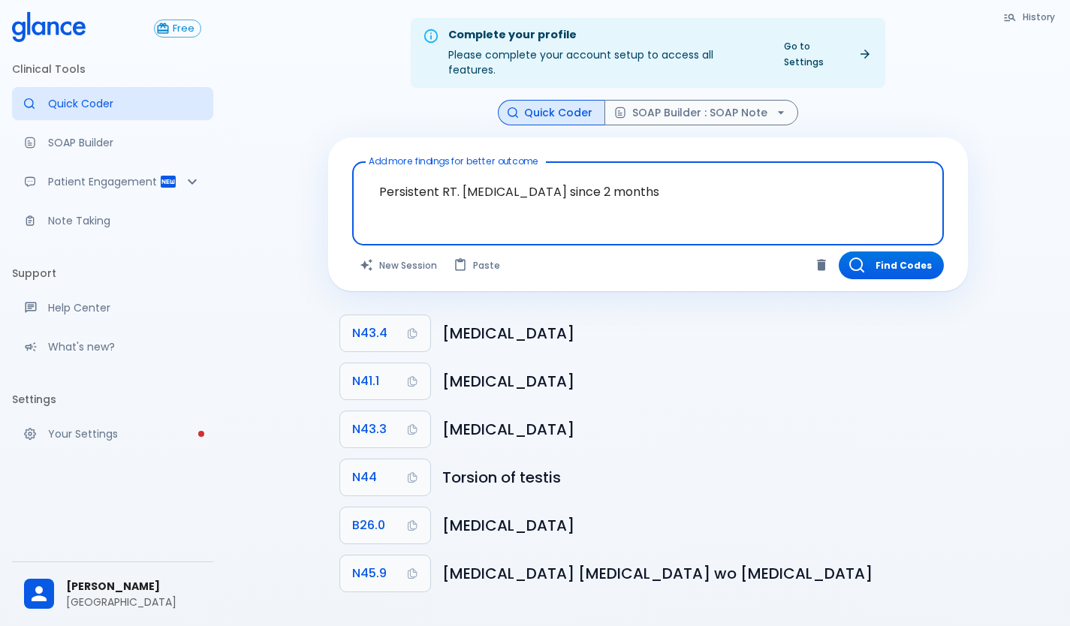
drag, startPoint x: 656, startPoint y: 176, endPoint x: 239, endPoint y: 191, distance: 417.1
click at [239, 191] on div "Complete your profile Please complete your account setup to access all features…" at bounding box center [647, 331] width 845 height 662
